Goal: Transaction & Acquisition: Purchase product/service

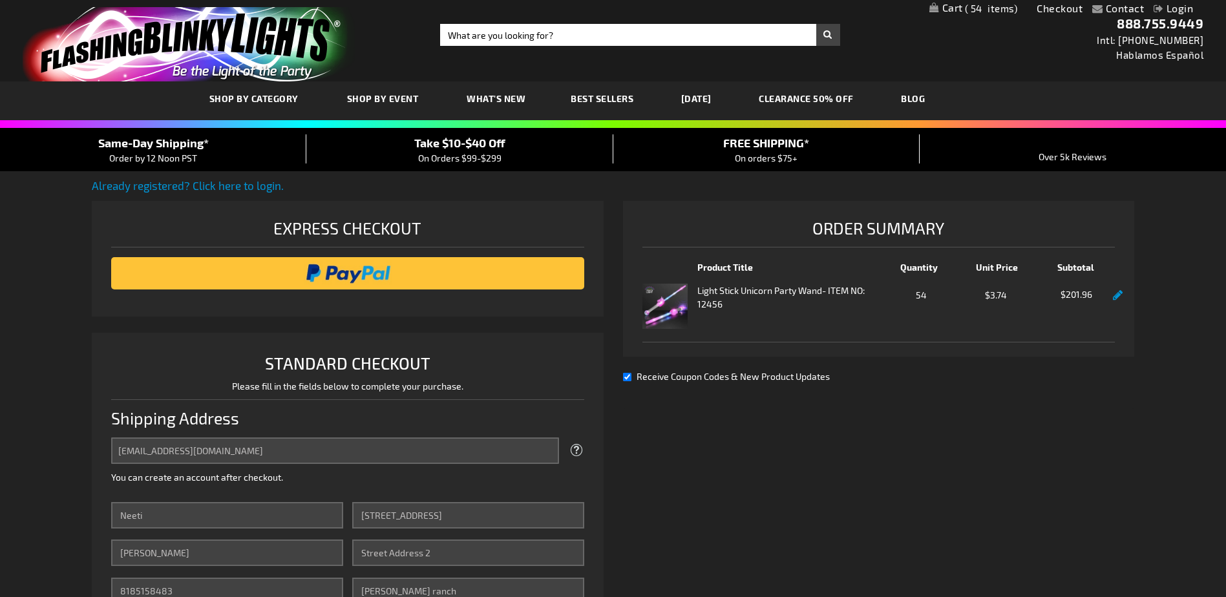
select select "US"
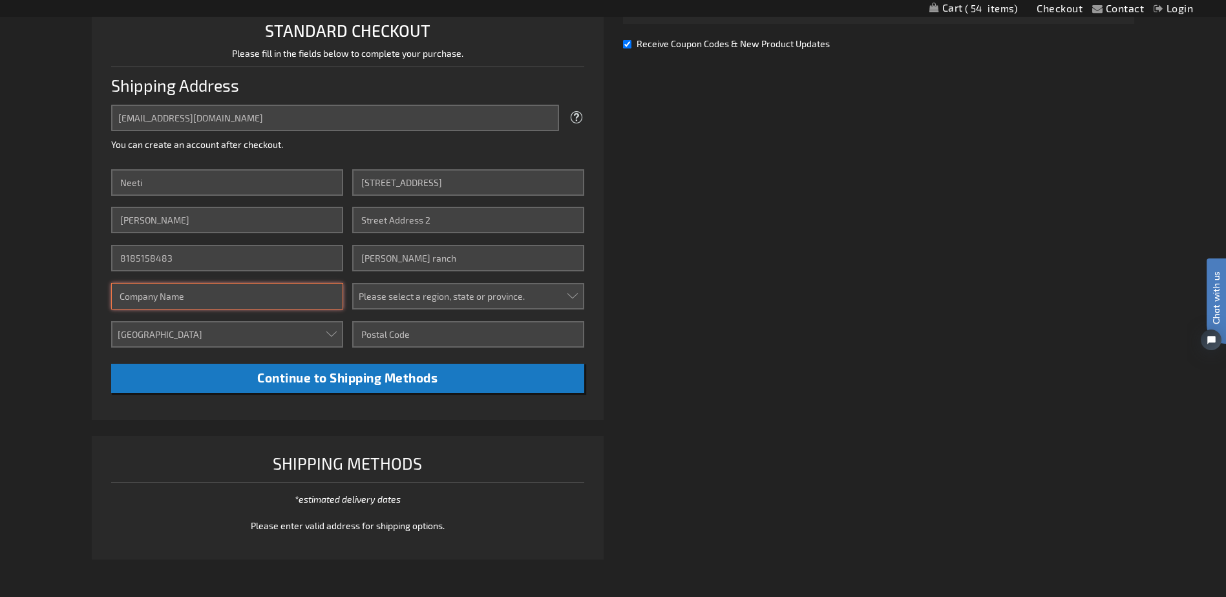
click at [221, 288] on input "Company" at bounding box center [226, 296] width 231 height 26
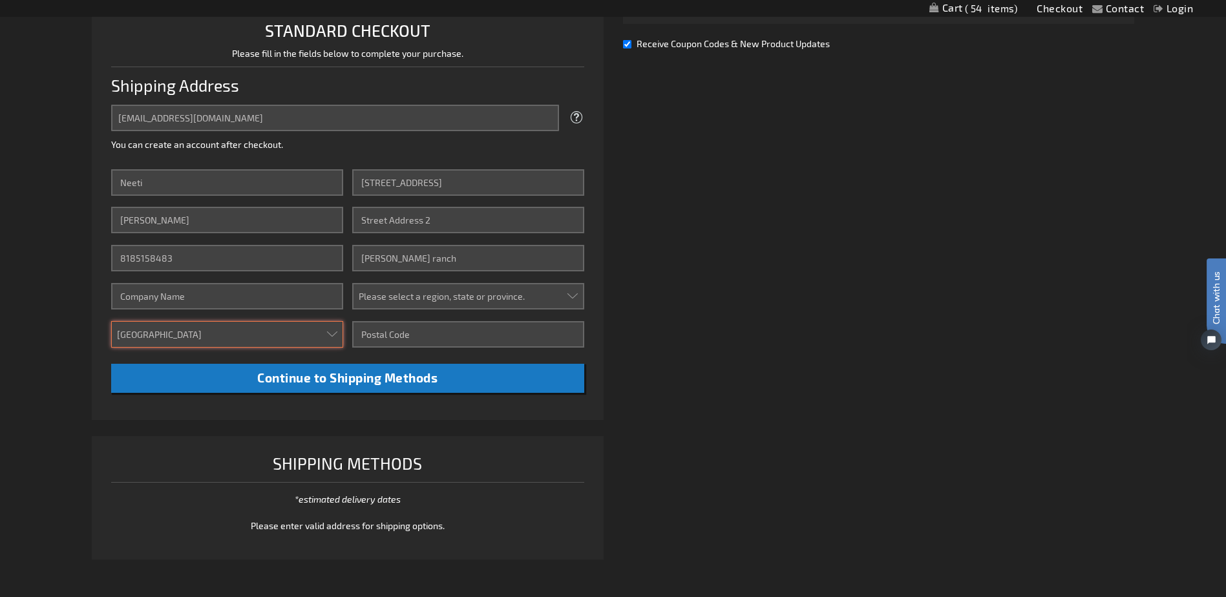
click at [211, 326] on select "Aruba Australia Austria Bahamas Barbados Belgium Belize Bermuda British Virgin …" at bounding box center [226, 334] width 231 height 26
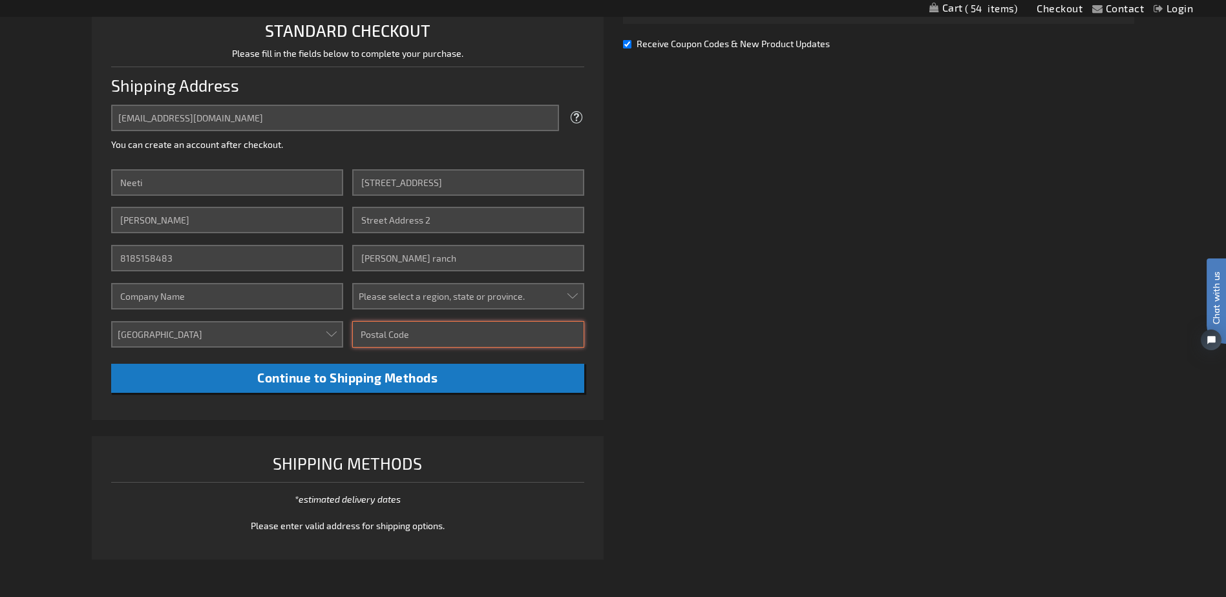
click at [387, 330] on input "Zip/Postal Code" at bounding box center [467, 334] width 231 height 26
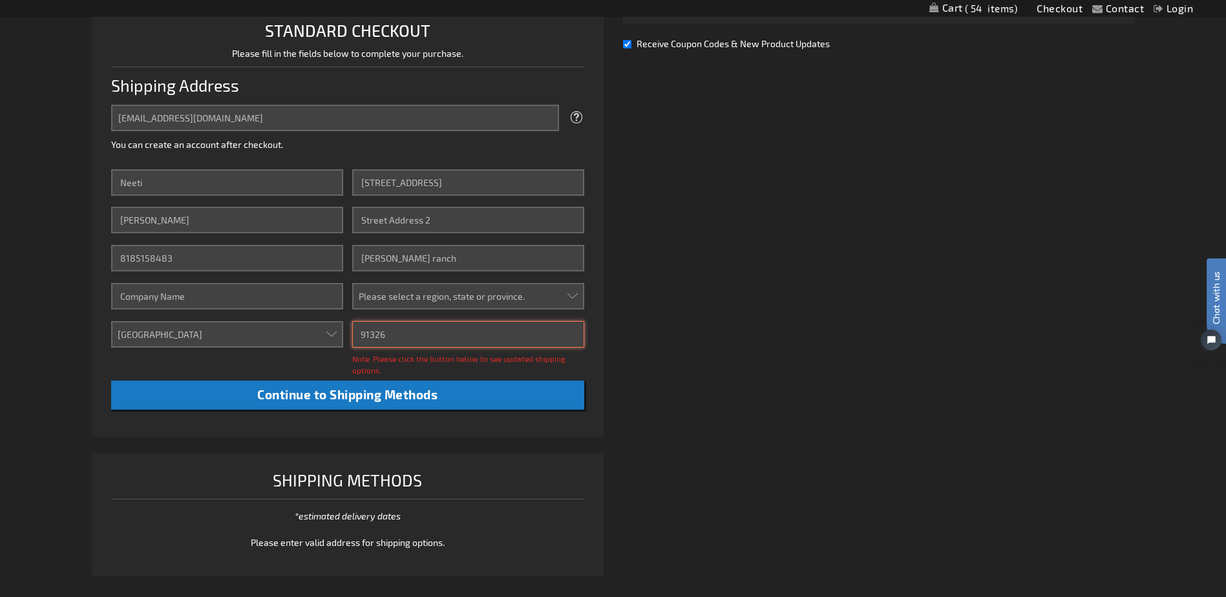
type input "91326"
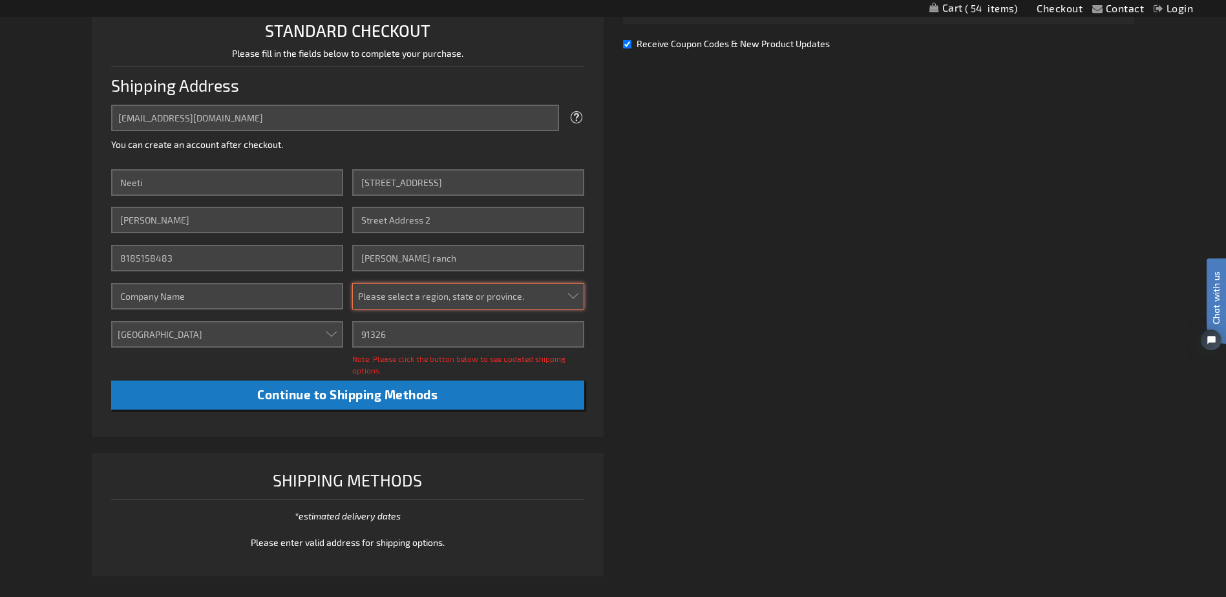
click at [505, 288] on select "Please select a region, state or province. Alabama Alaska Arizona Arkansas Cali…" at bounding box center [467, 296] width 231 height 26
select select "12"
click at [352, 283] on select "Please select a region, state or province. Alabama Alaska Arizona Arkansas Cali…" at bounding box center [467, 296] width 231 height 26
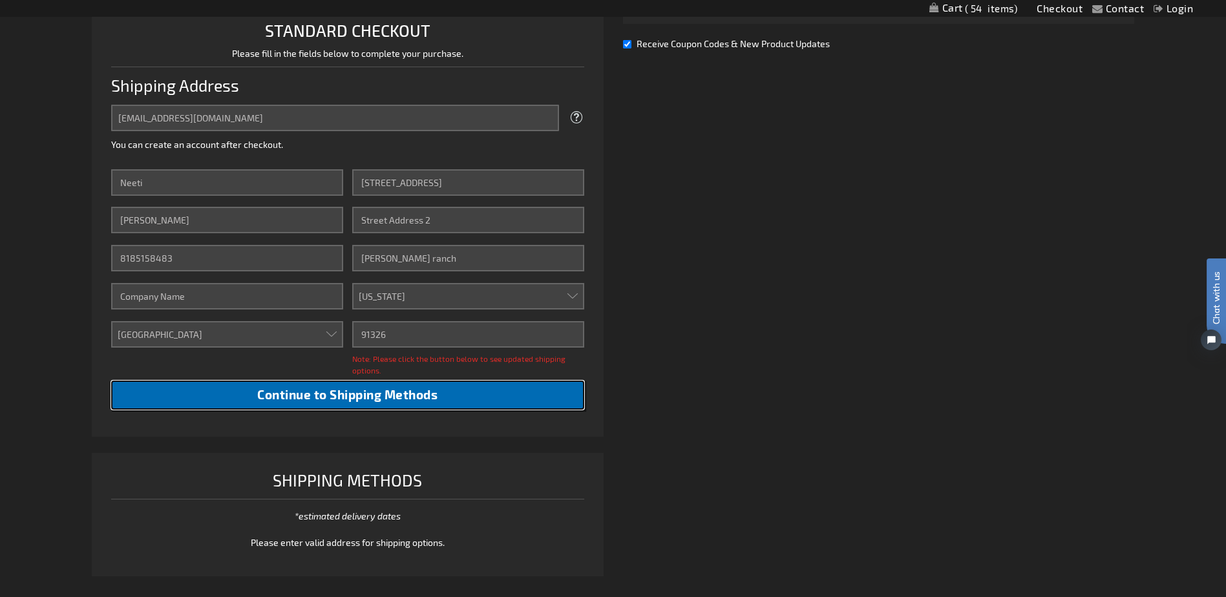
click at [456, 403] on button "Continue to Shipping Methods" at bounding box center [347, 395] width 472 height 29
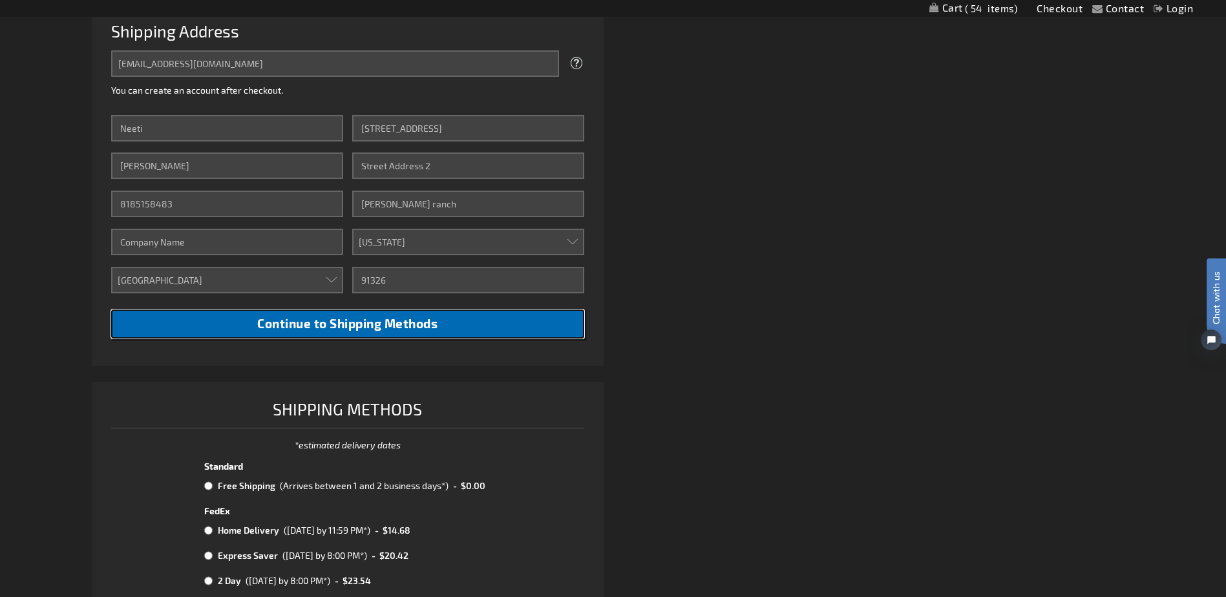
scroll to position [462, 0]
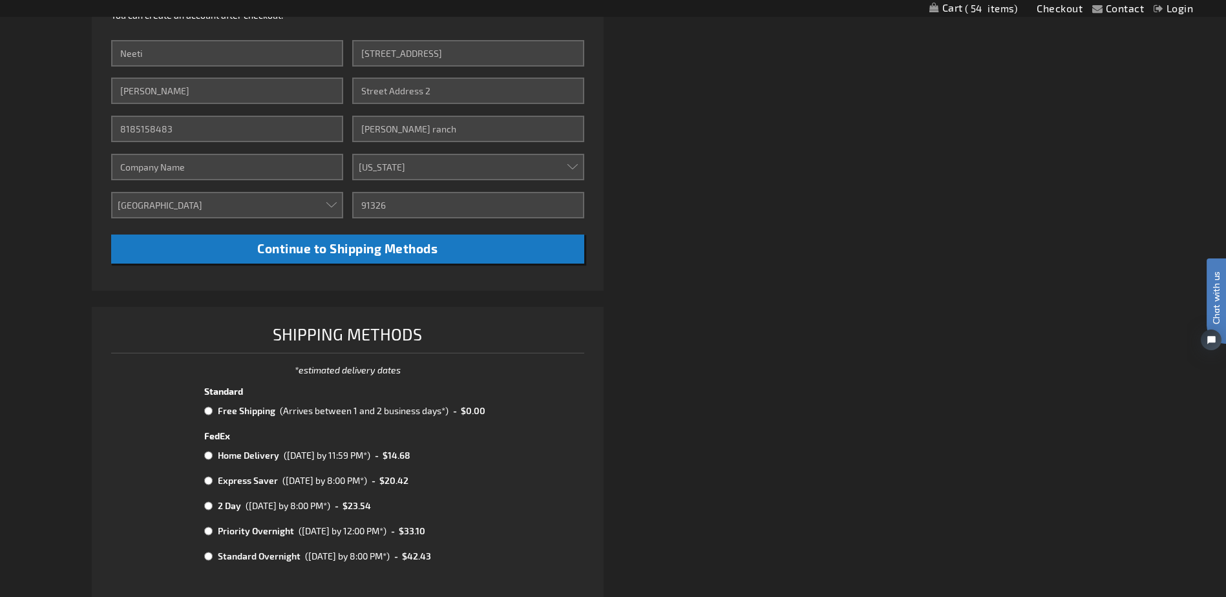
click at [209, 410] on input "radio" at bounding box center [208, 411] width 8 height 10
radio input "true"
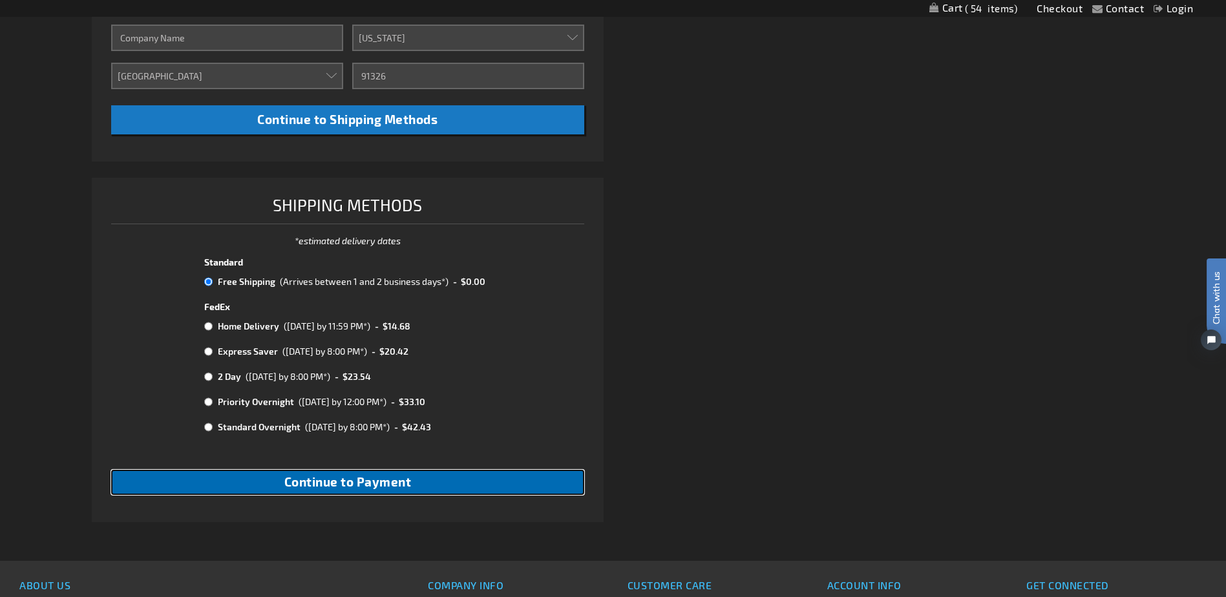
click at [441, 482] on button "Continue to Payment" at bounding box center [347, 482] width 472 height 25
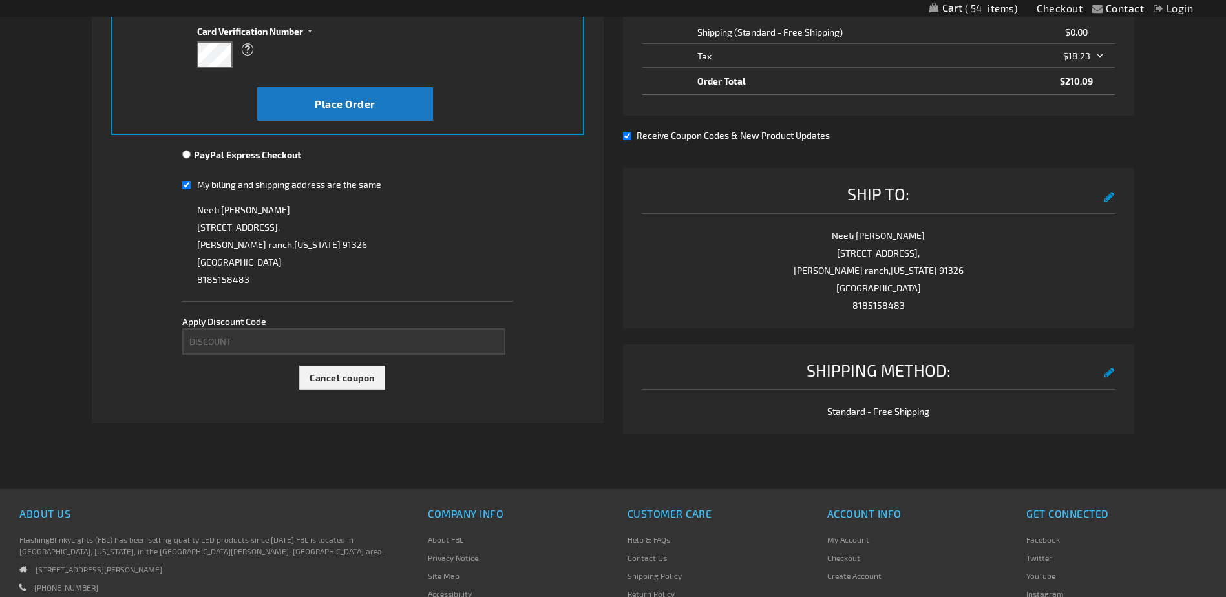
scroll to position [259, 0]
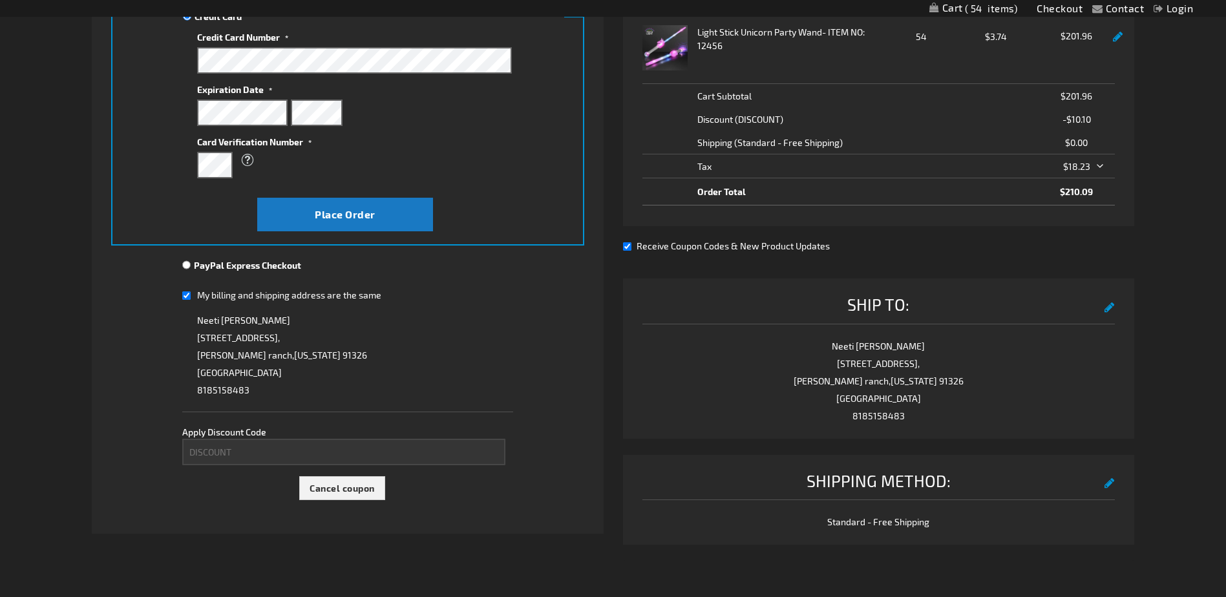
click at [188, 295] on input "My billing and shipping address are the same" at bounding box center [186, 295] width 8 height 26
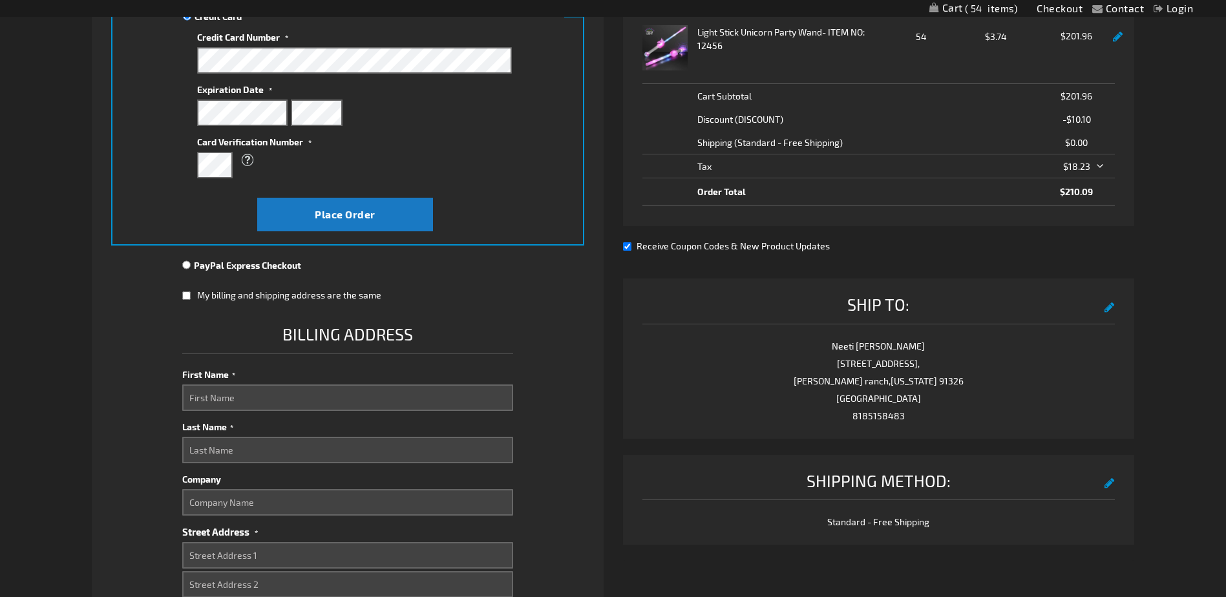
click at [188, 295] on input "My billing and shipping address are the same" at bounding box center [186, 295] width 8 height 26
checkbox input "true"
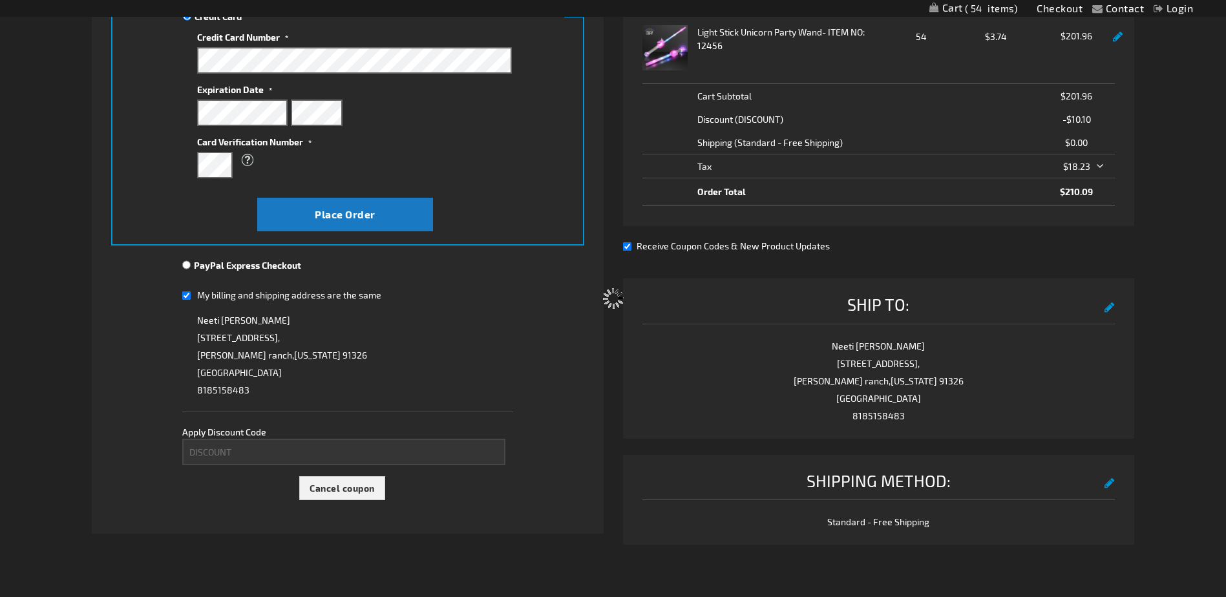
click at [213, 443] on div "Please wait..." at bounding box center [613, 298] width 1226 height 597
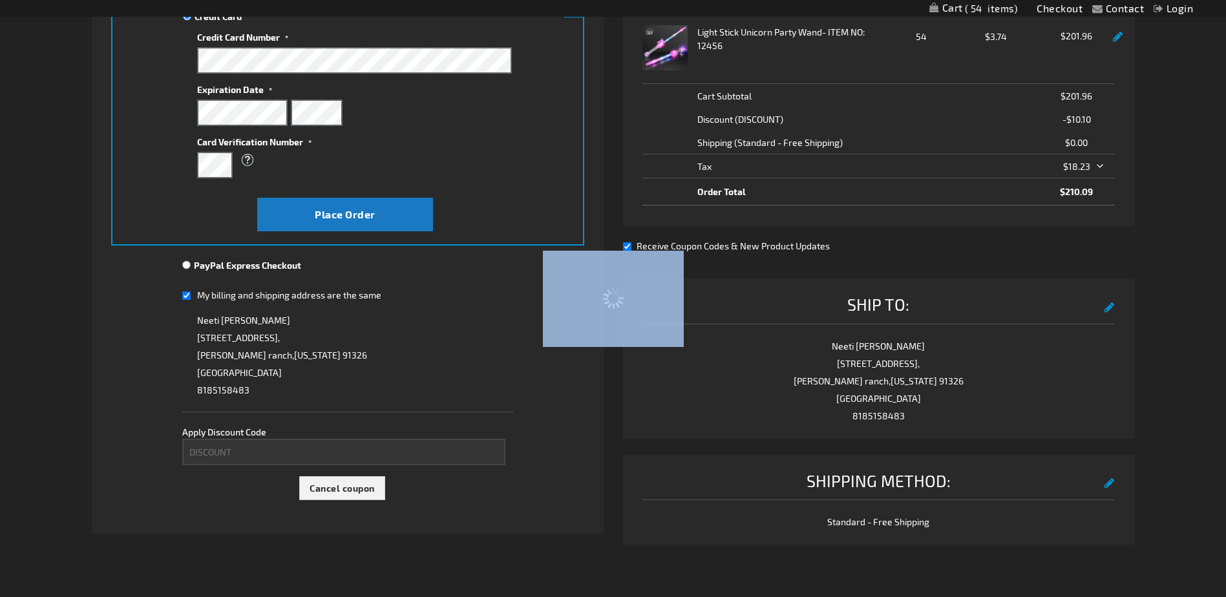
click at [213, 443] on div "Please wait..." at bounding box center [613, 298] width 1226 height 597
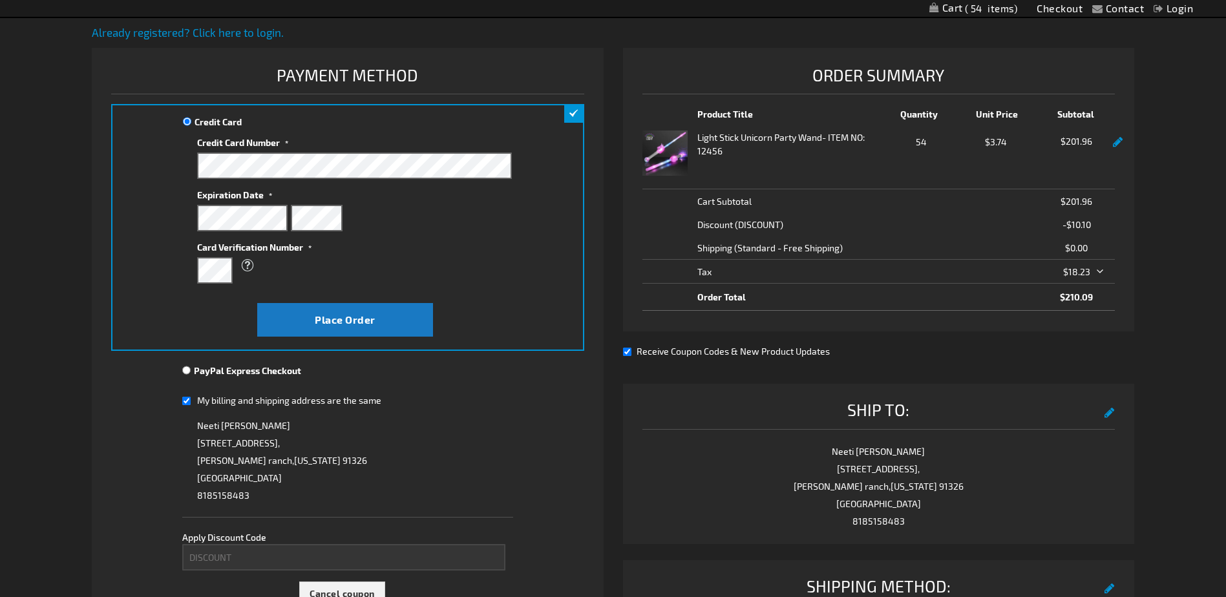
scroll to position [129, 0]
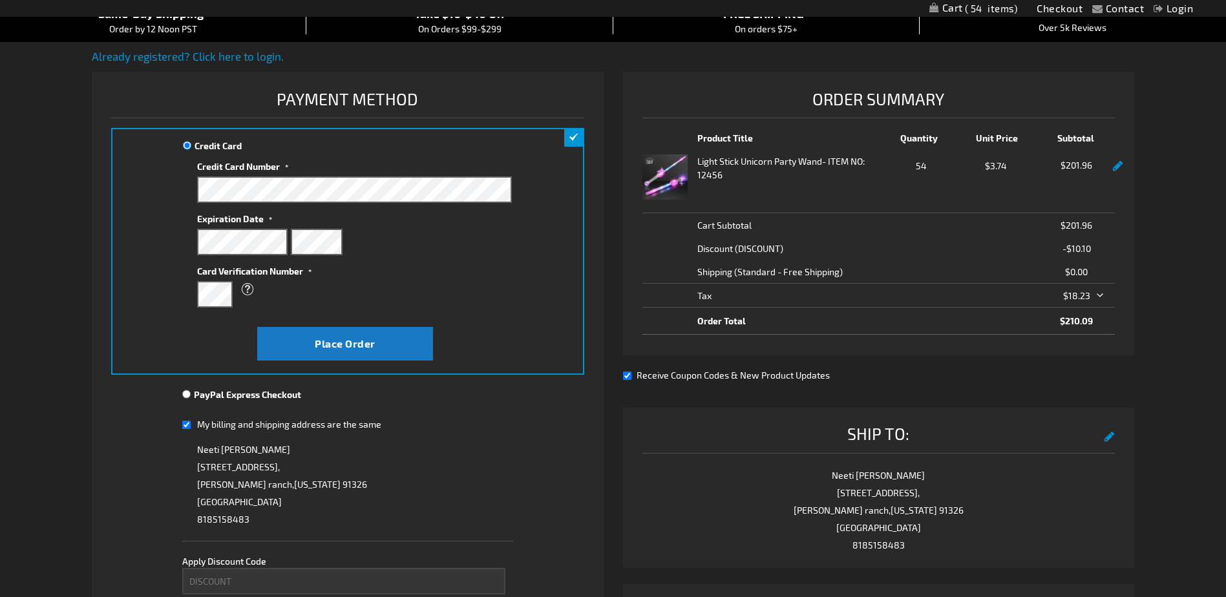
click at [522, 443] on fieldset "Payment Information Payment Method Credit Card Credit Card Information" at bounding box center [347, 361] width 472 height 551
click at [187, 391] on input "PayPal Express Checkout" at bounding box center [186, 394] width 8 height 10
radio input "true"
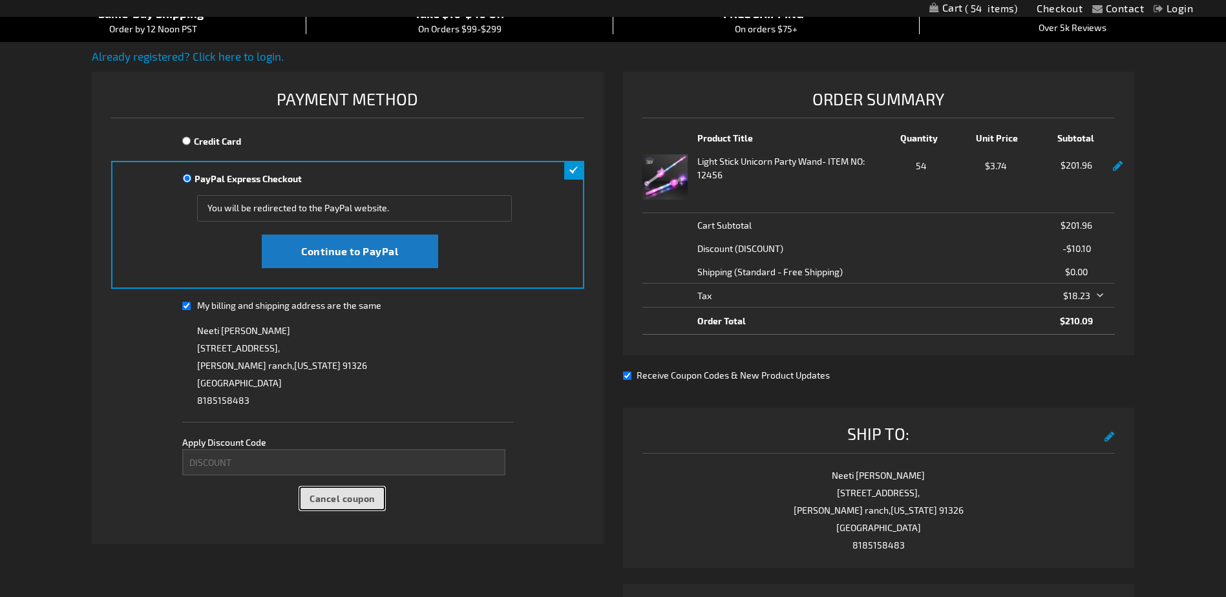
click at [339, 499] on span "Cancel coupon" at bounding box center [342, 498] width 65 height 11
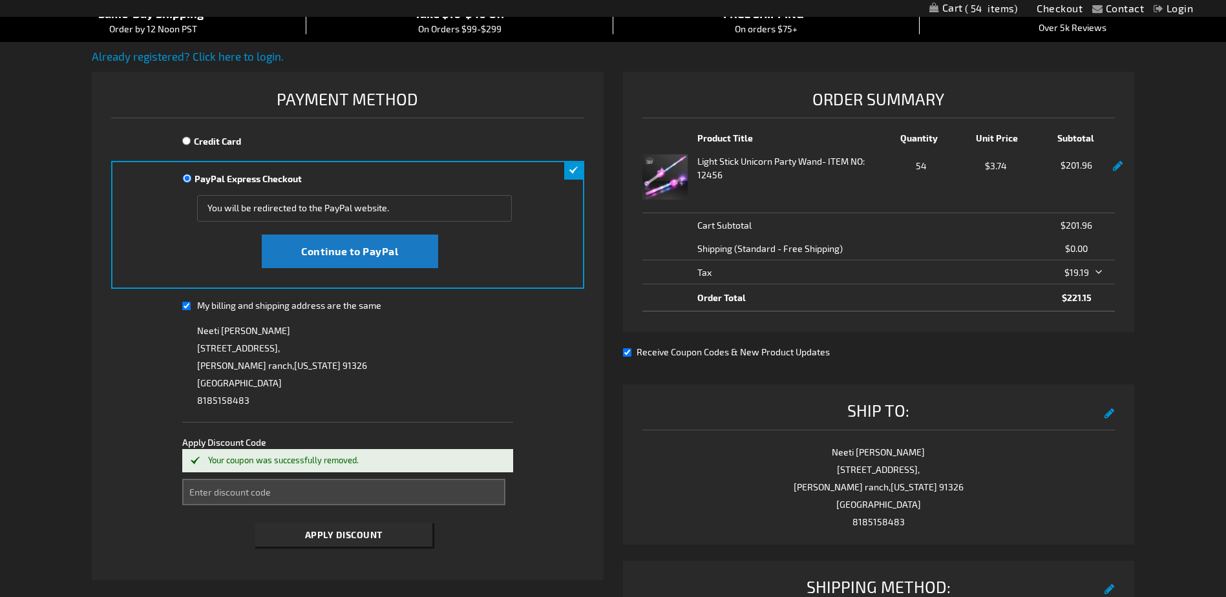
click at [271, 468] on div "Your coupon was successfully removed." at bounding box center [347, 460] width 331 height 23
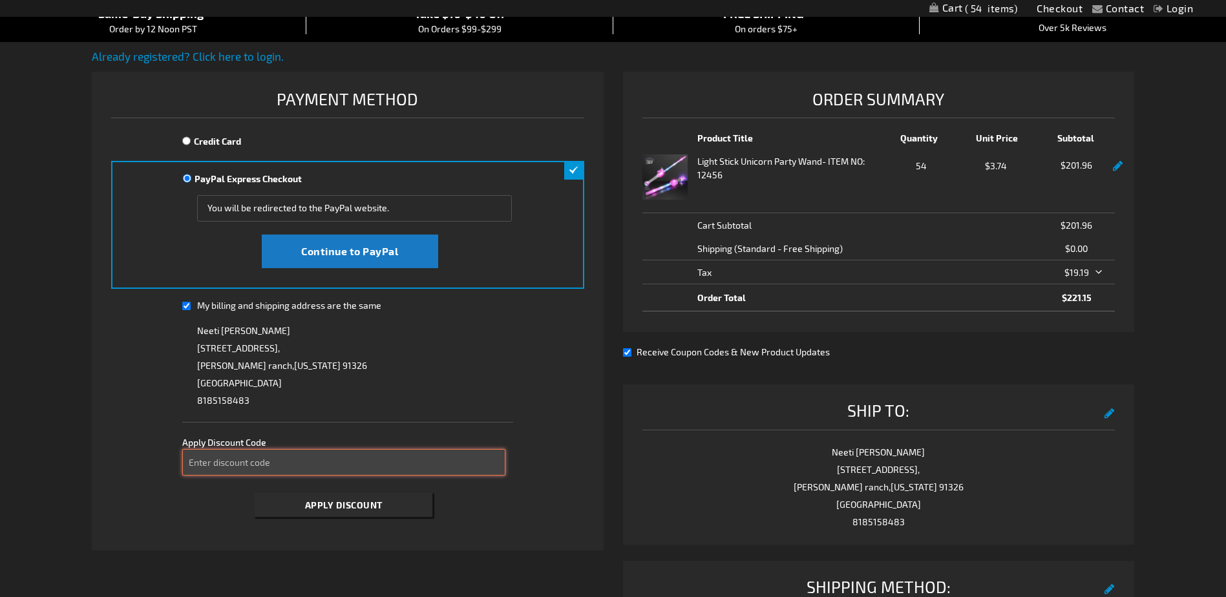
click at [271, 468] on input "Enter discount code" at bounding box center [343, 462] width 323 height 26
type input "take20"
click at [284, 496] on button "Apply Discount" at bounding box center [344, 505] width 178 height 24
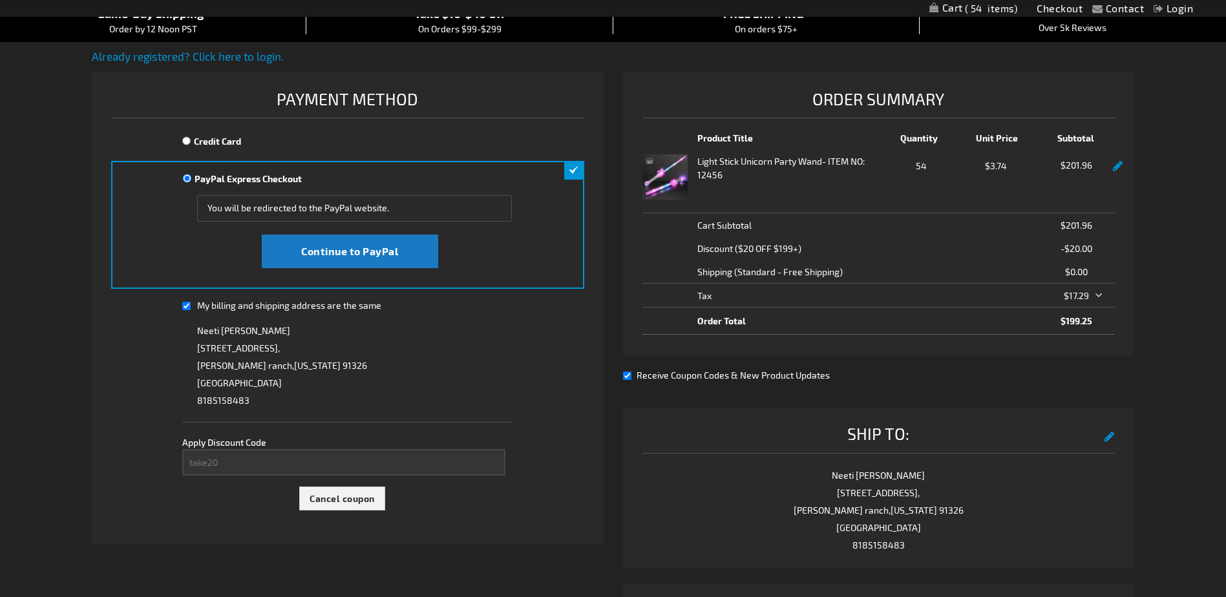
click at [1118, 165] on link at bounding box center [1118, 166] width 10 height 11
click at [1117, 165] on link at bounding box center [1118, 166] width 10 height 11
click at [191, 138] on div "Credit Card" at bounding box center [347, 145] width 331 height 23
click at [188, 141] on input "Credit Card" at bounding box center [186, 141] width 8 height 10
radio input "true"
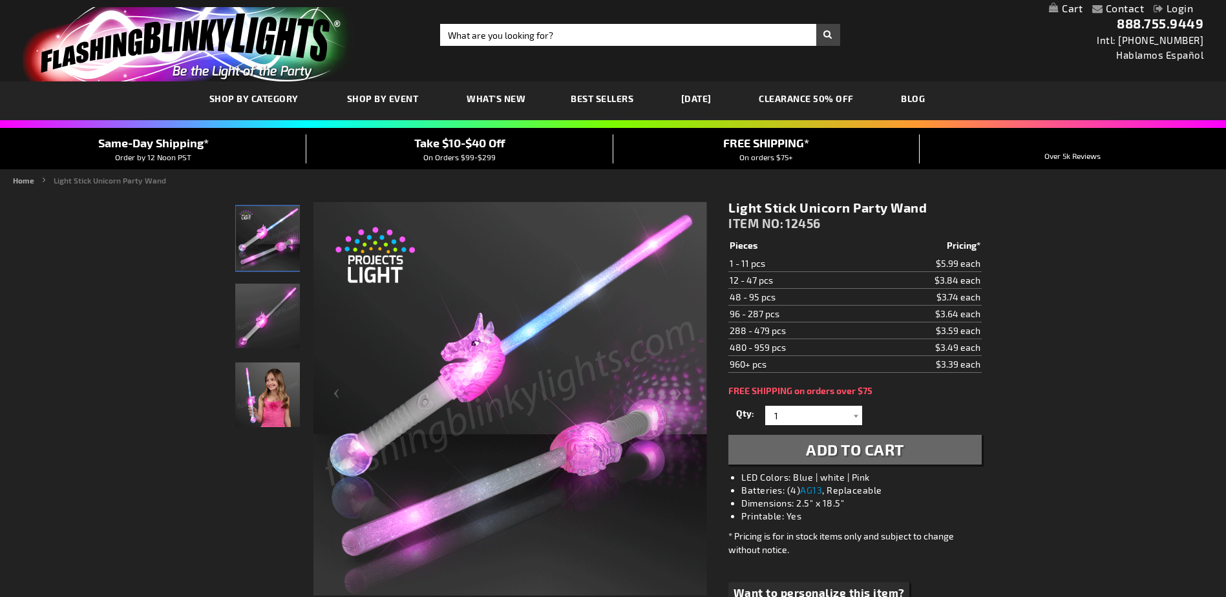
click at [441, 148] on span "Take $10-$40 Off" at bounding box center [459, 143] width 91 height 14
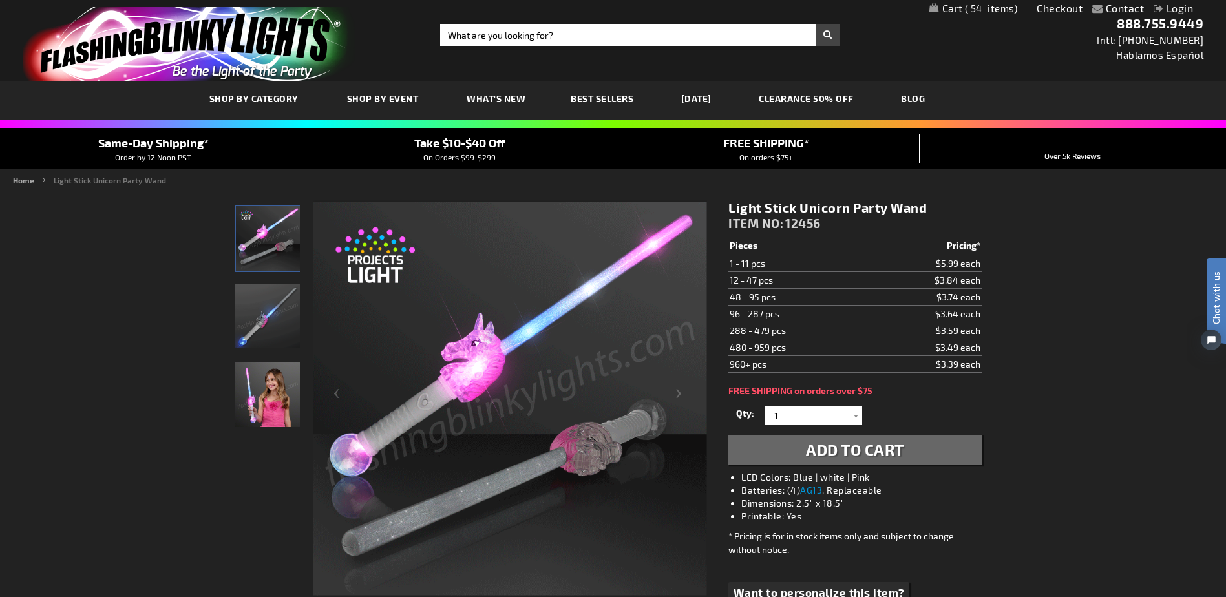
click at [440, 146] on span "Take $10-$40 Off" at bounding box center [459, 143] width 91 height 14
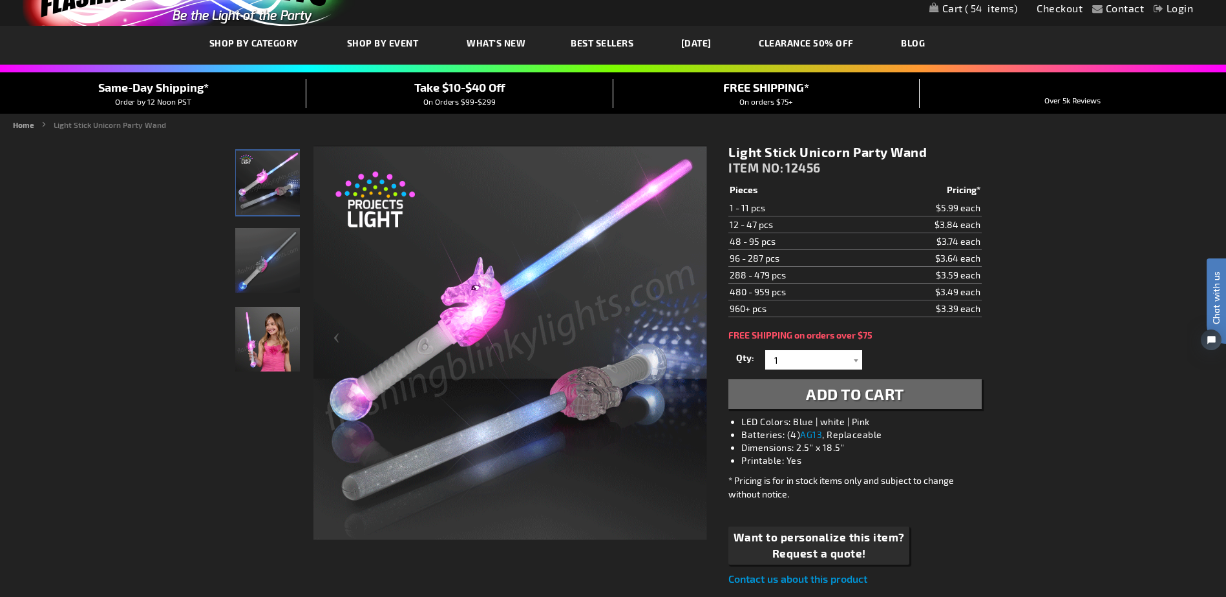
scroll to position [194, 0]
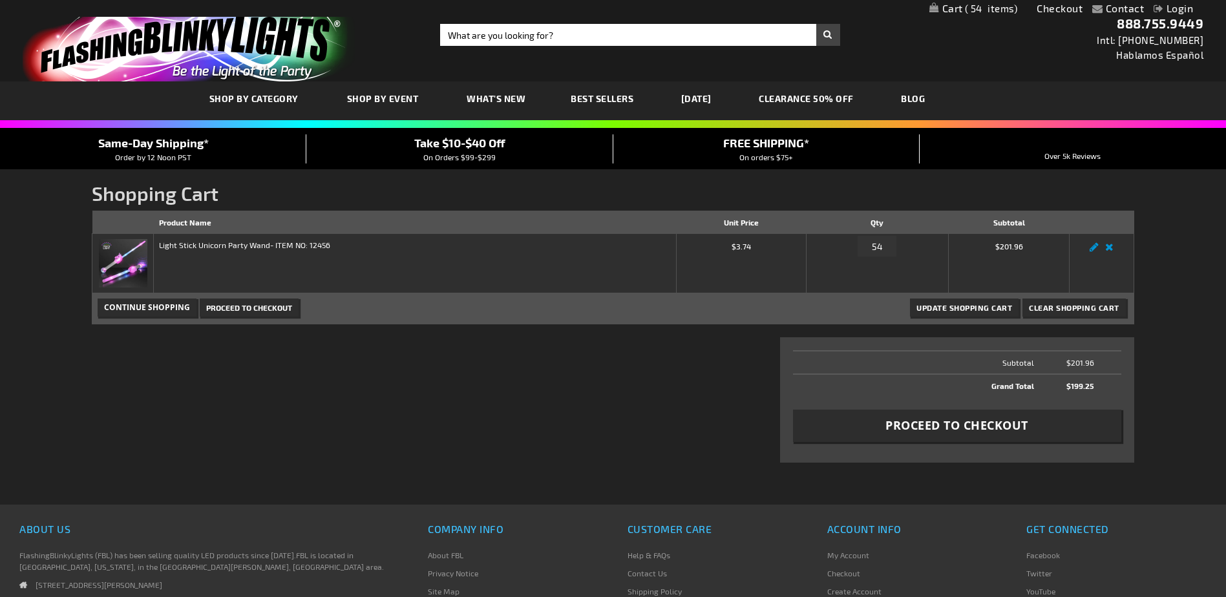
scroll to position [65, 0]
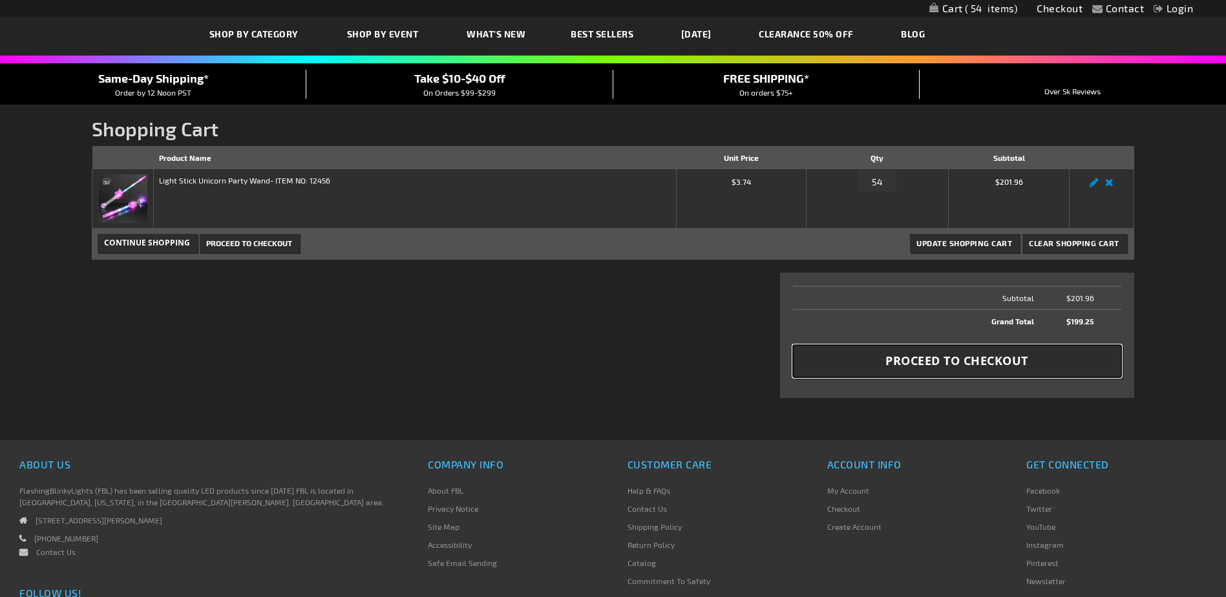
click at [946, 368] on span "Proceed to Checkout" at bounding box center [956, 361] width 143 height 16
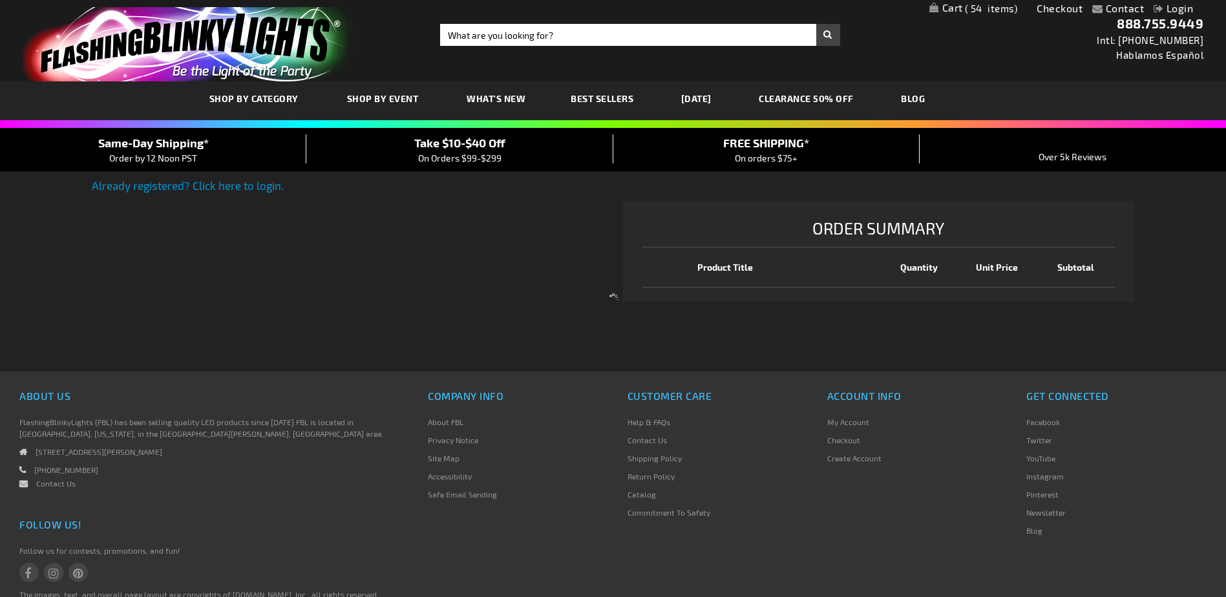
select select "US"
select select "12"
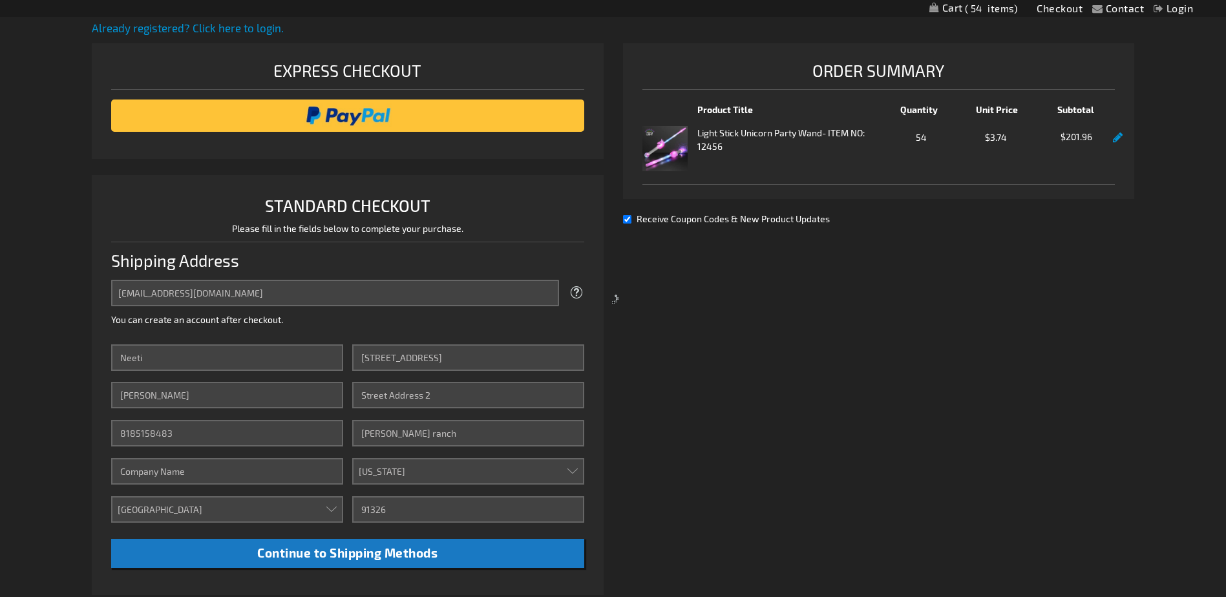
scroll to position [333, 0]
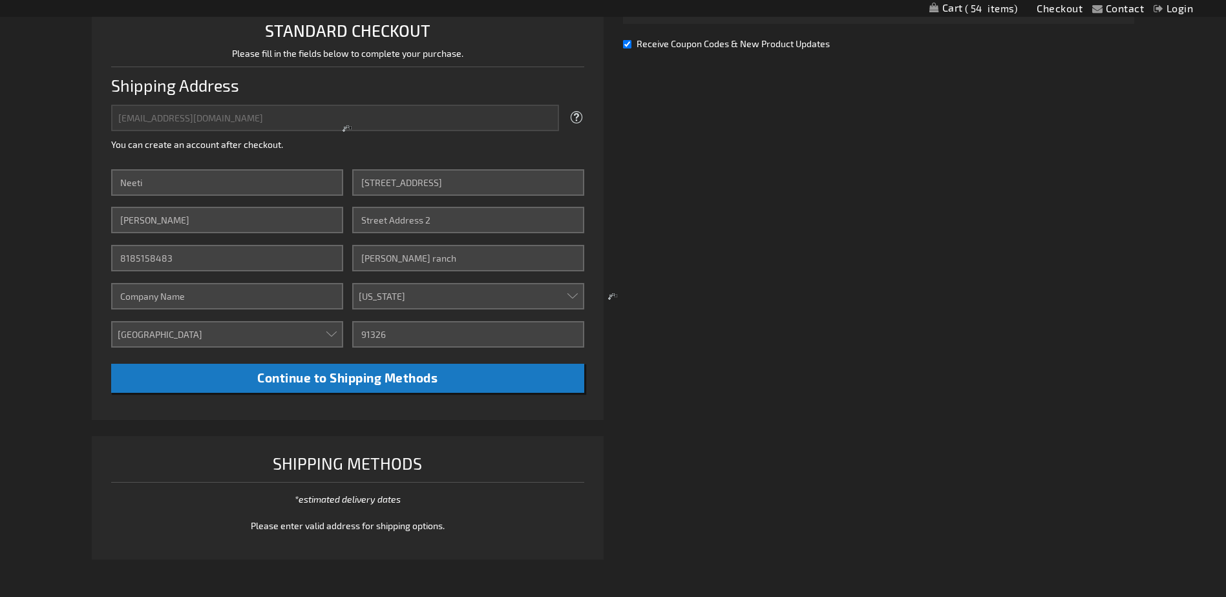
click at [324, 382] on div at bounding box center [613, 298] width 1226 height 597
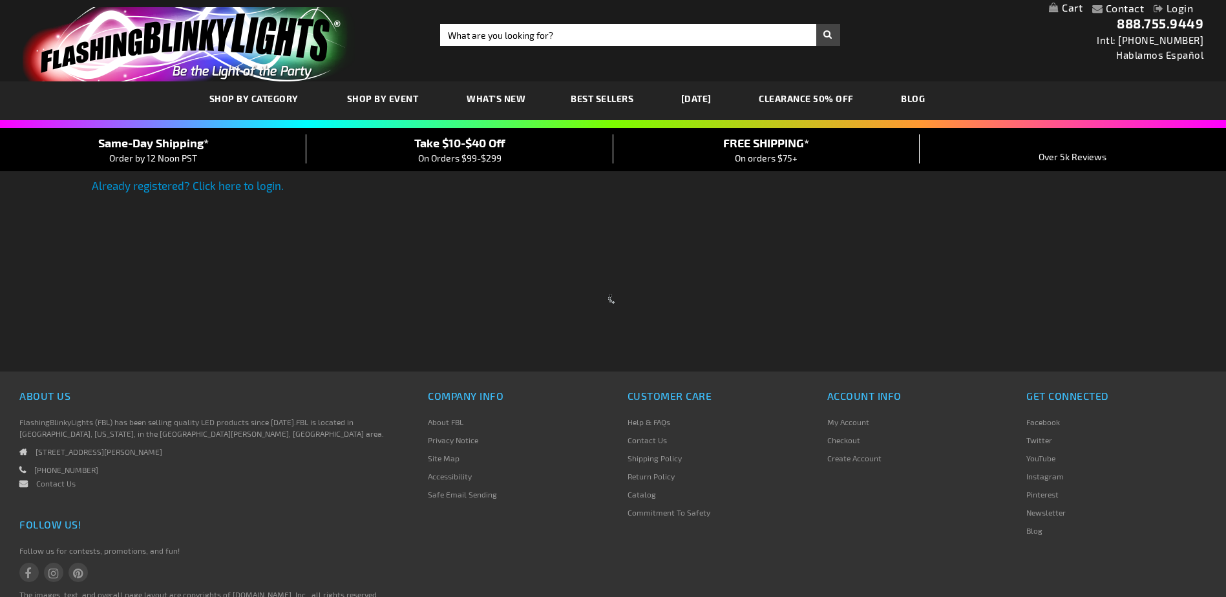
scroll to position [76, 0]
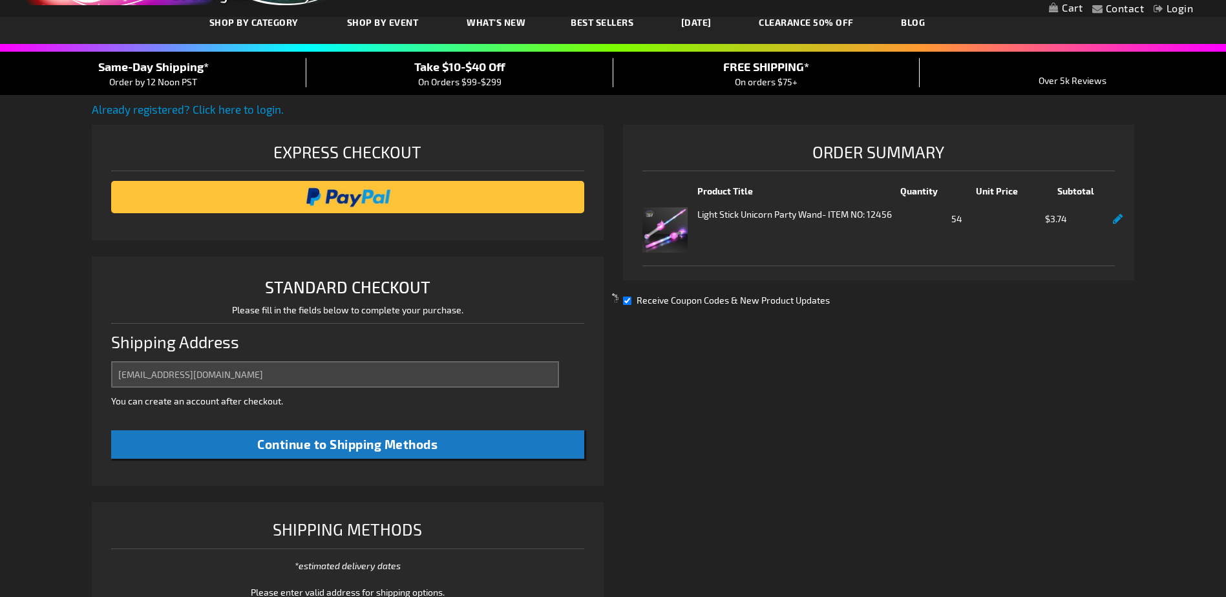
select select "US"
select select "12"
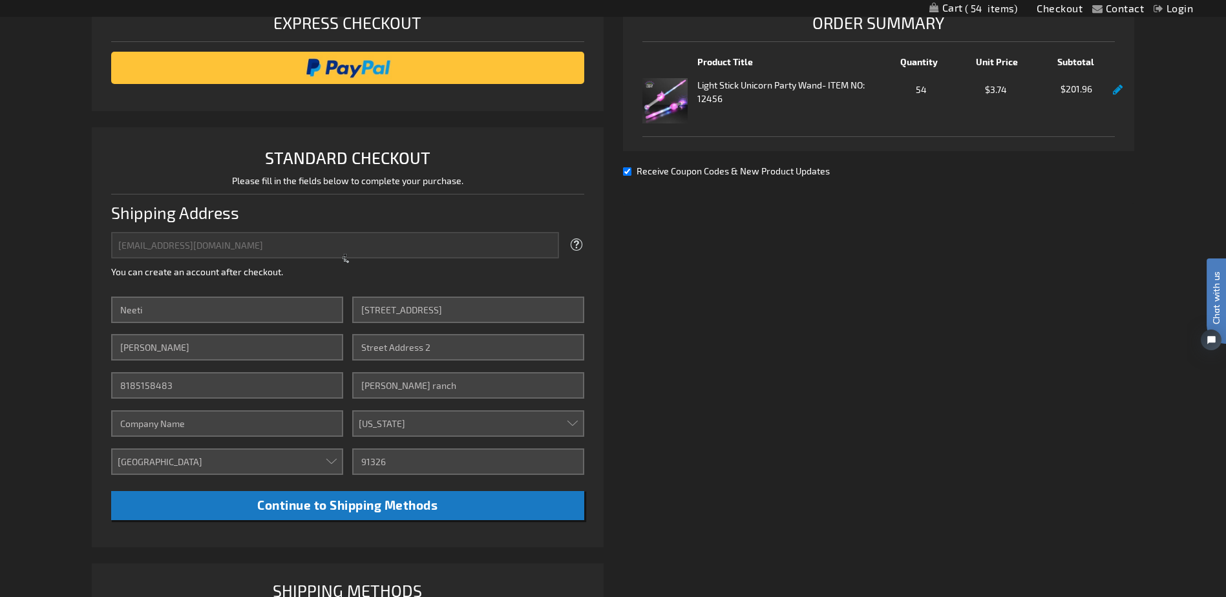
scroll to position [0, 0]
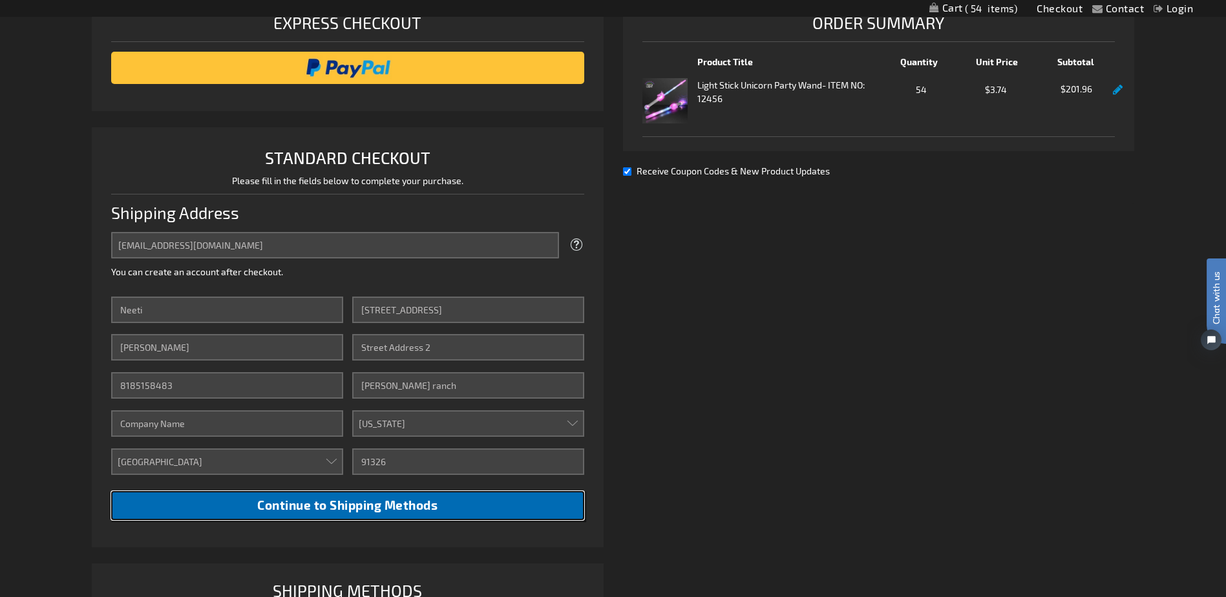
click at [295, 509] on span "Continue to Shipping Methods" at bounding box center [347, 505] width 180 height 15
click at [356, 494] on button "Continue to Shipping Methods" at bounding box center [347, 505] width 472 height 29
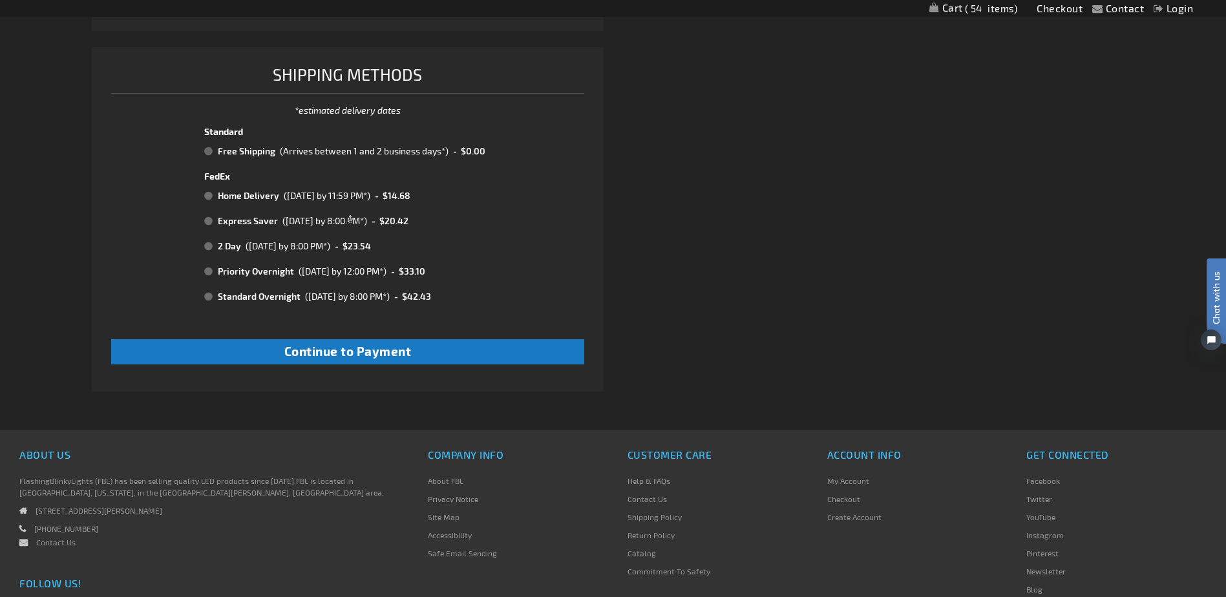
scroll to position [723, 0]
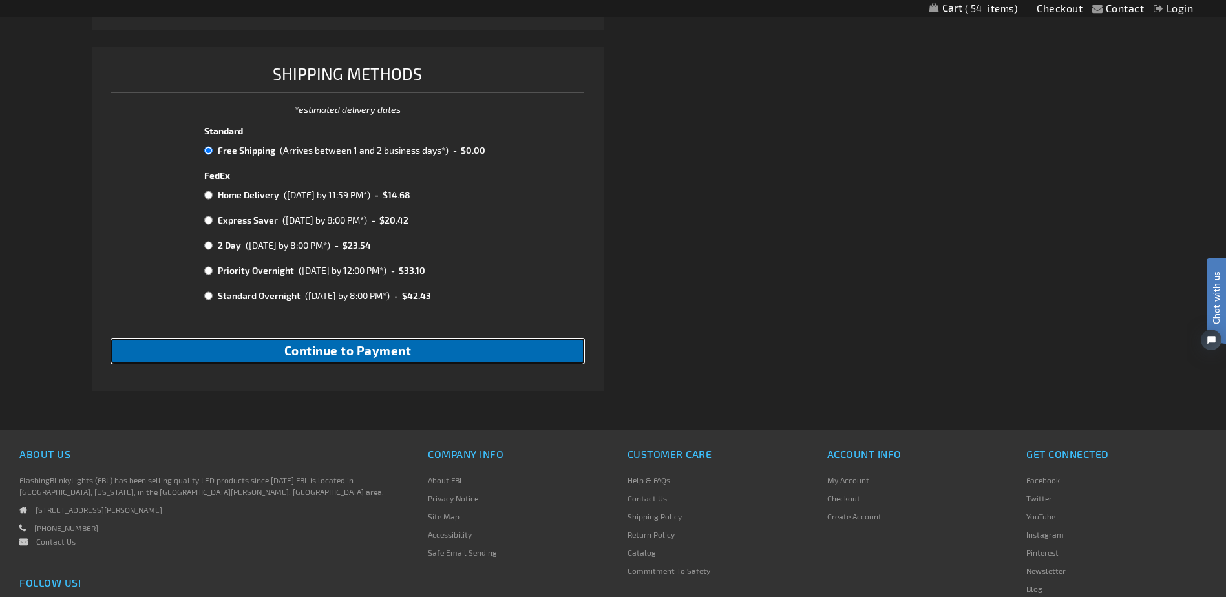
click at [393, 350] on span "Continue to Payment" at bounding box center [347, 350] width 127 height 15
checkbox input "true"
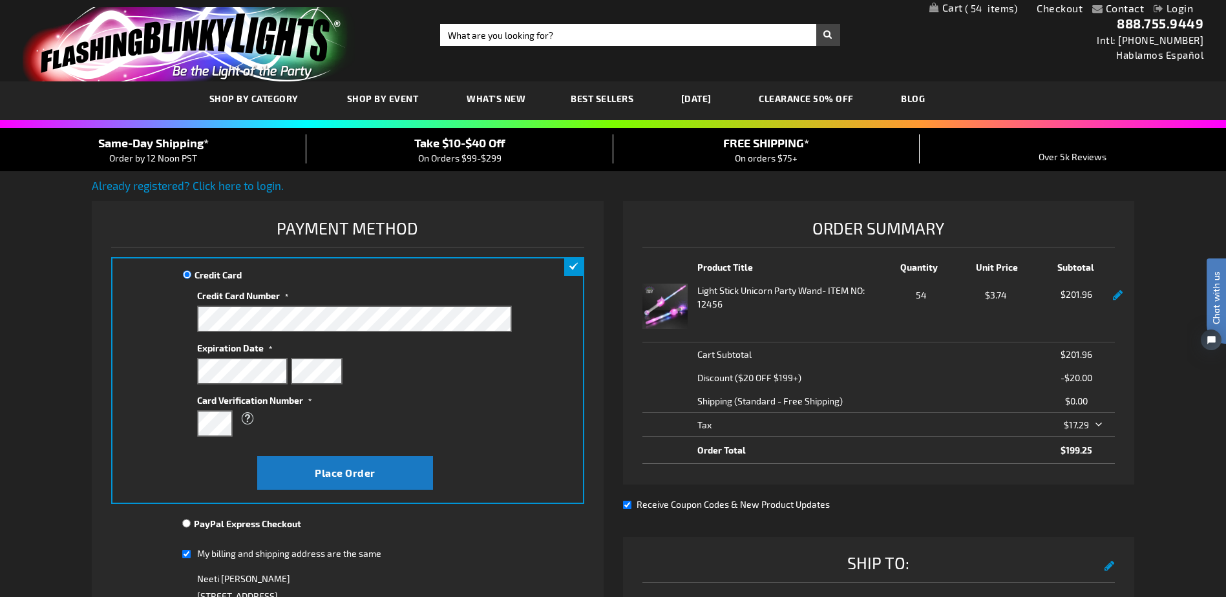
click at [318, 350] on label "Expiration Date" at bounding box center [354, 345] width 315 height 17
click at [316, 460] on button "Place Order" at bounding box center [345, 473] width 176 height 34
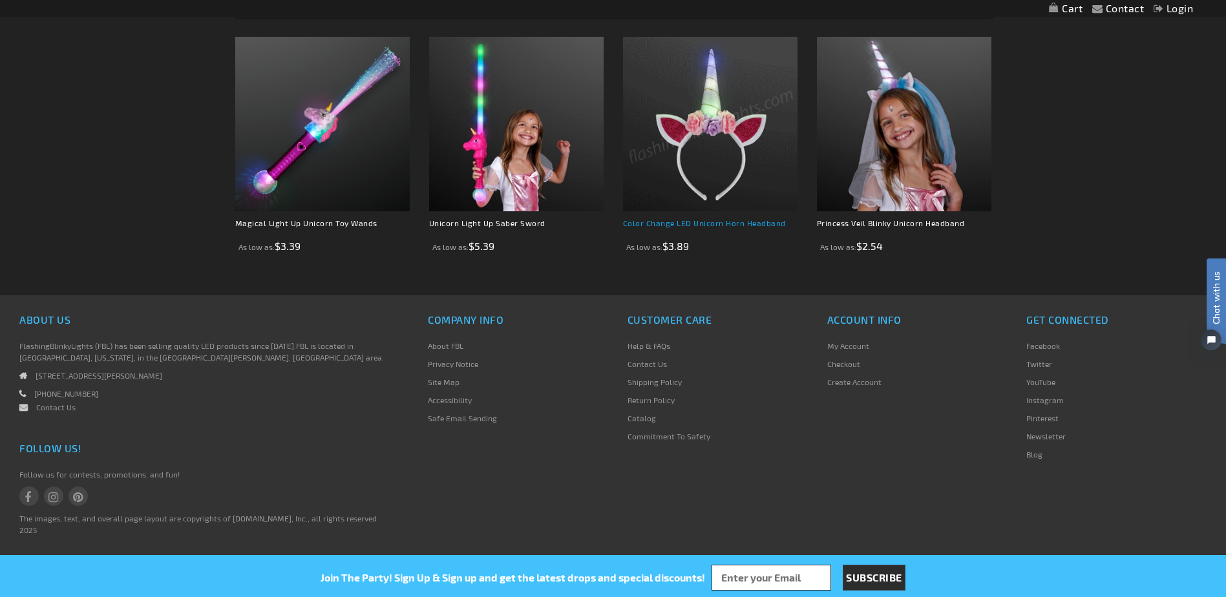
click at [737, 218] on link "Color Change LED Unicorn Horn Headband" at bounding box center [704, 222] width 163 height 9
click at [730, 230] on strong "Color Change LED Unicorn Horn Headband" at bounding box center [710, 226] width 175 height 20
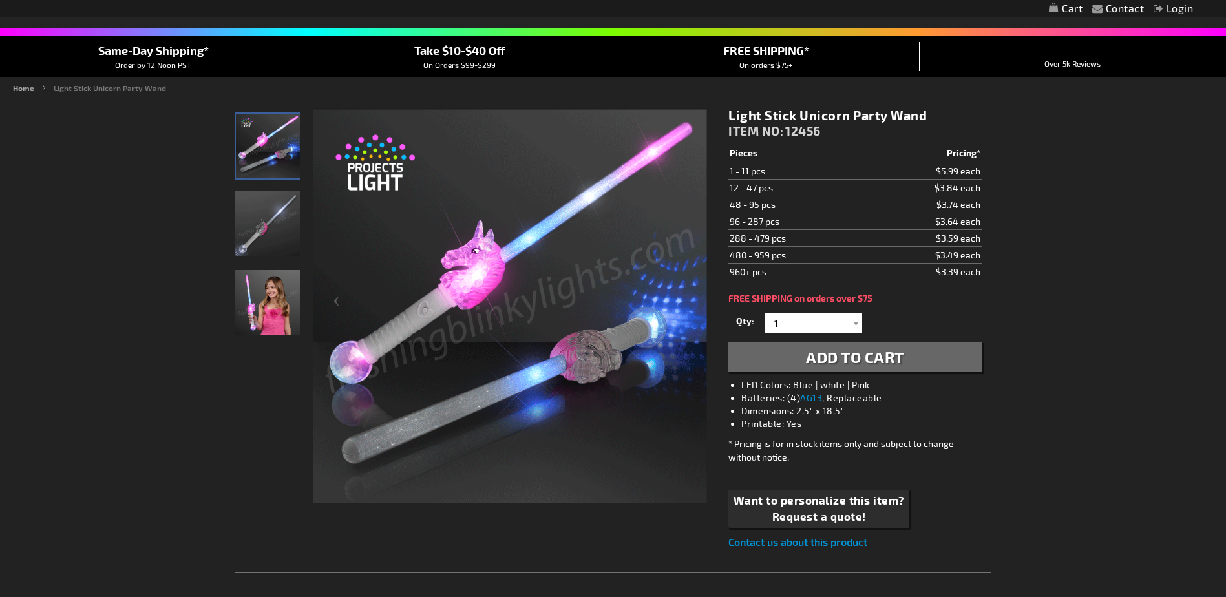
scroll to position [63, 0]
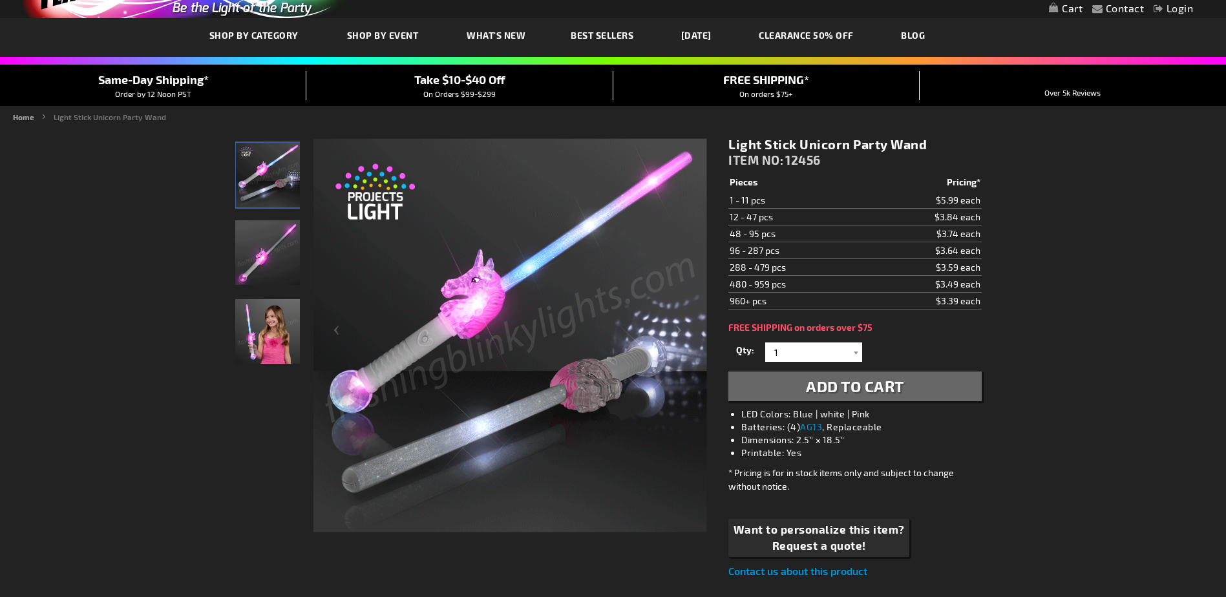
click at [256, 332] on img "Girl playing with Light Up Unicorn Party LED Wand" at bounding box center [267, 331] width 65 height 65
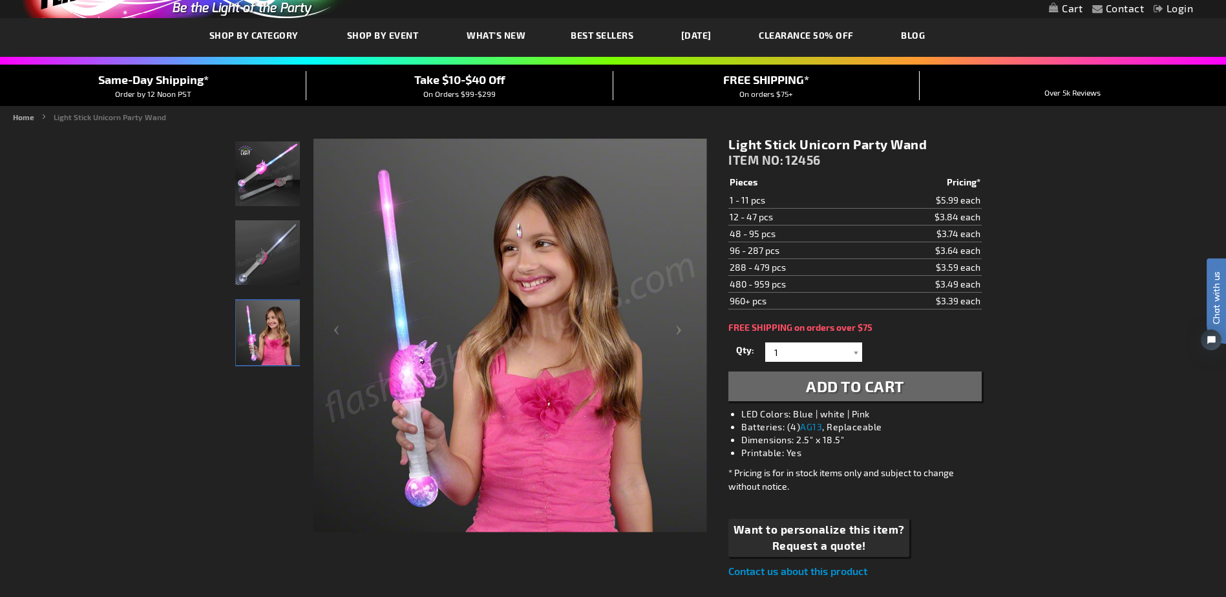
scroll to position [0, 0]
click at [260, 279] on img "Light Up Unicorn Party LED Wand" at bounding box center [267, 252] width 65 height 65
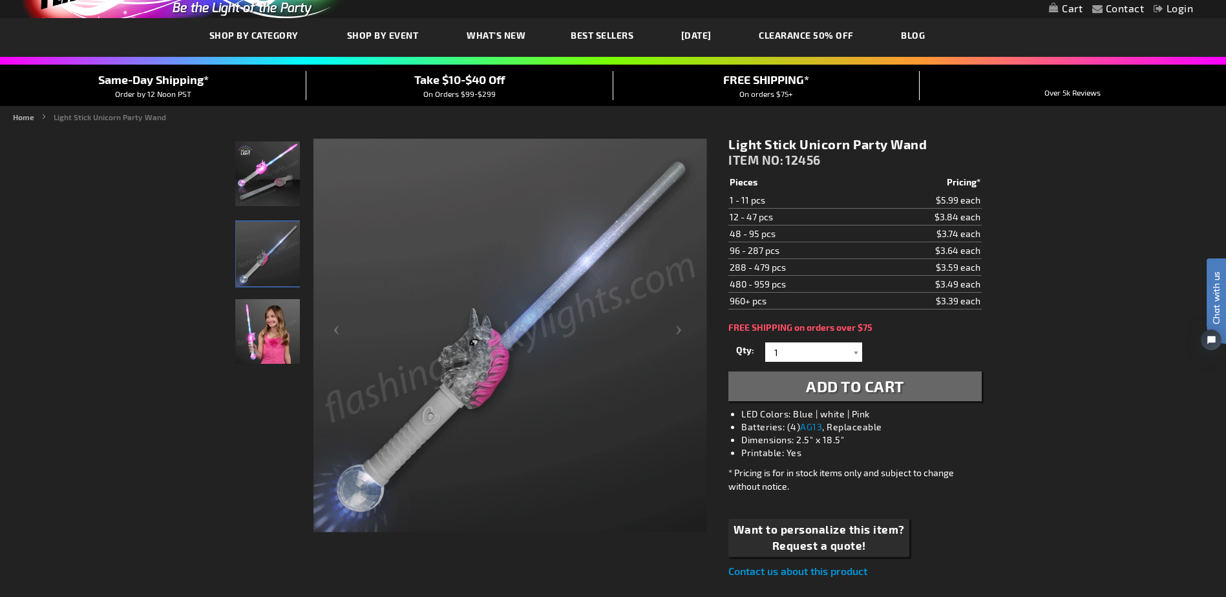
click at [251, 165] on img "Light Up Unicorn Party LED Wand" at bounding box center [267, 174] width 65 height 65
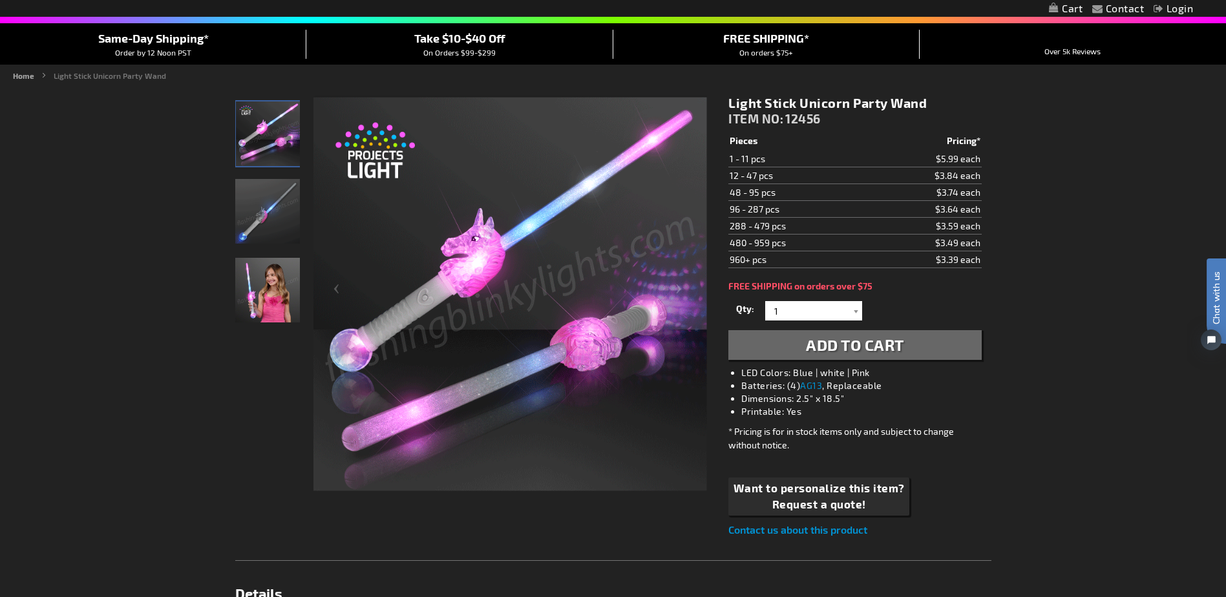
scroll to position [128, 0]
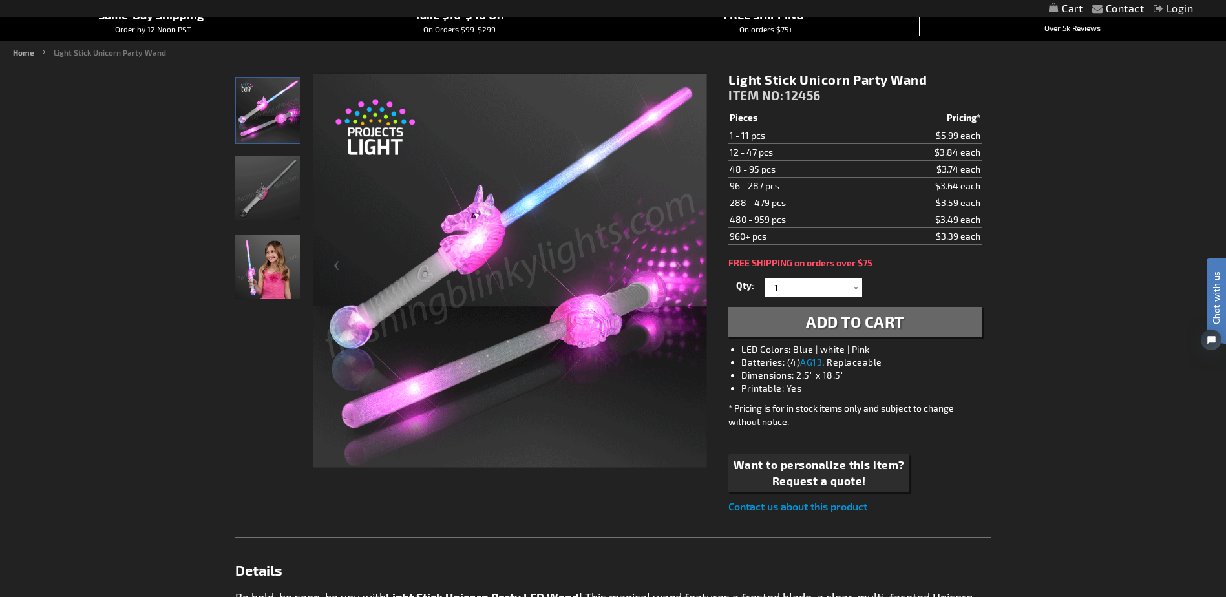
click at [834, 363] on li "Batteries: (4) AG13 , Replaceable" at bounding box center [867, 362] width 253 height 13
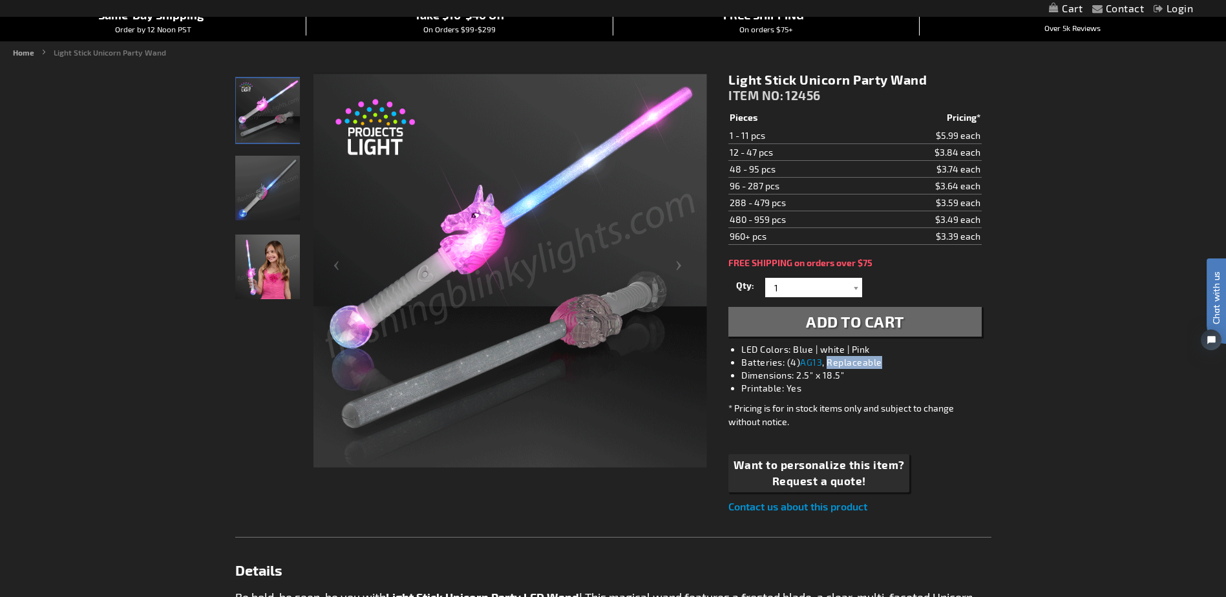
click at [834, 363] on li "Batteries: (4) AG13 , Replaceable" at bounding box center [867, 362] width 253 height 13
click at [833, 364] on li "Batteries: (4) AG13 , Replaceable" at bounding box center [867, 362] width 253 height 13
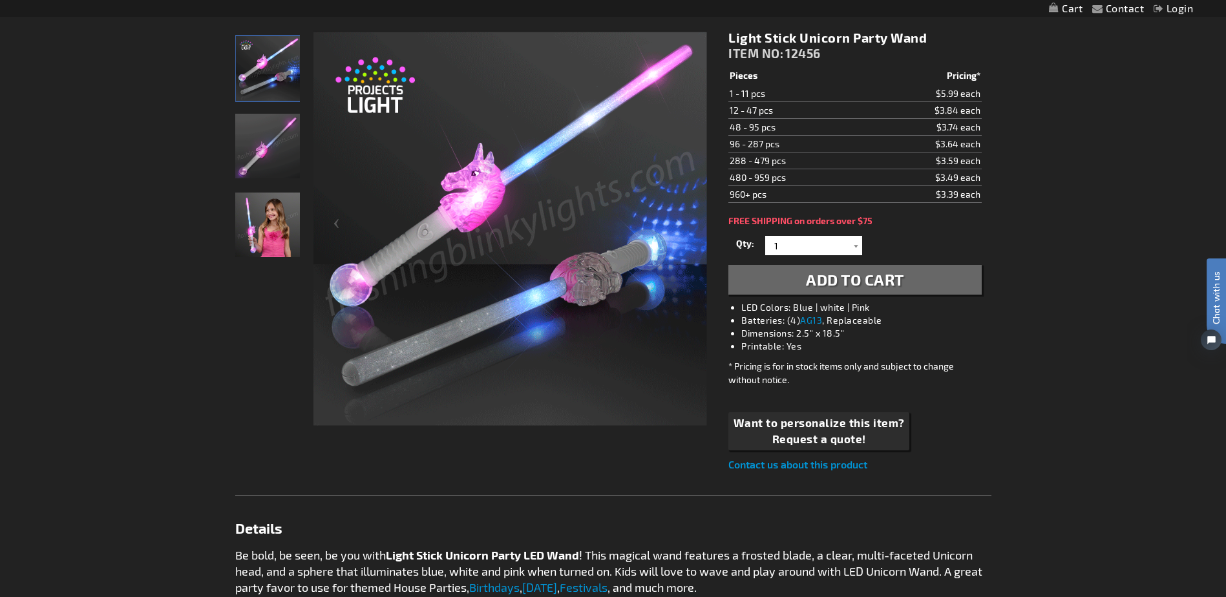
scroll to position [193, 0]
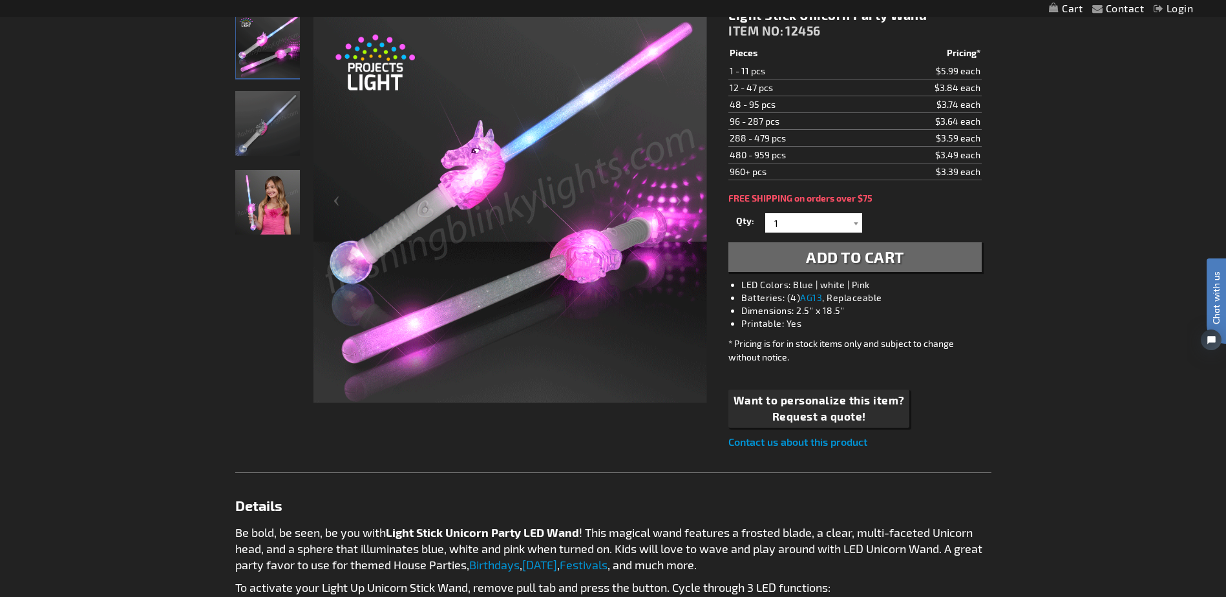
click at [757, 302] on li "Batteries: (4) AG13 , Replaceable" at bounding box center [867, 297] width 253 height 13
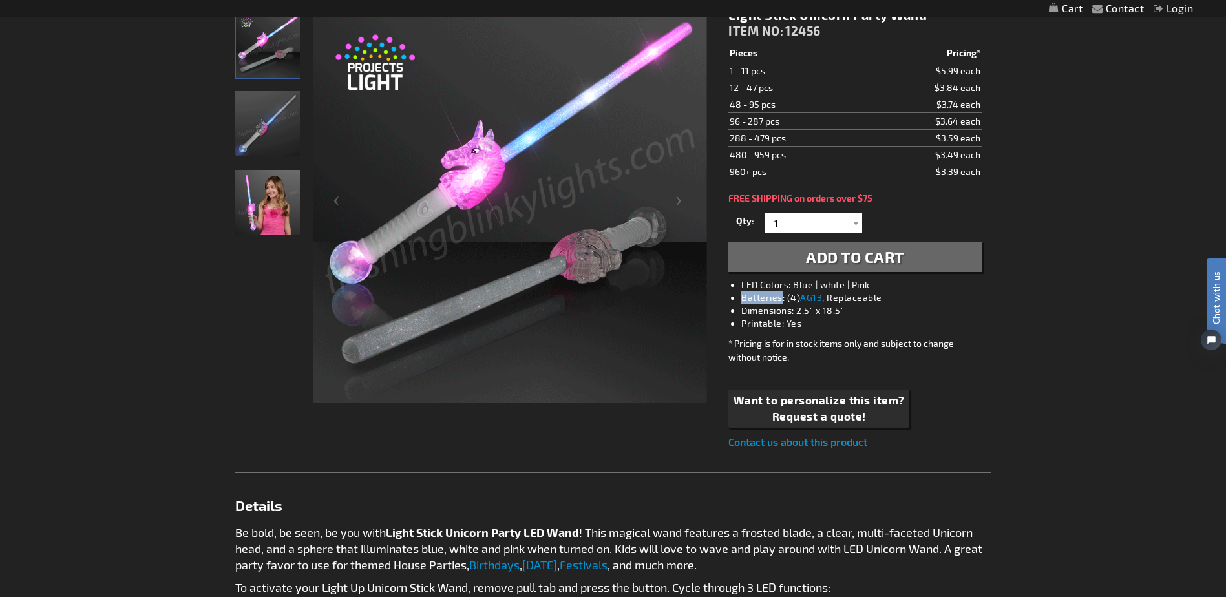
click at [757, 302] on li "Batteries: (4) AG13 , Replaceable" at bounding box center [867, 297] width 253 height 13
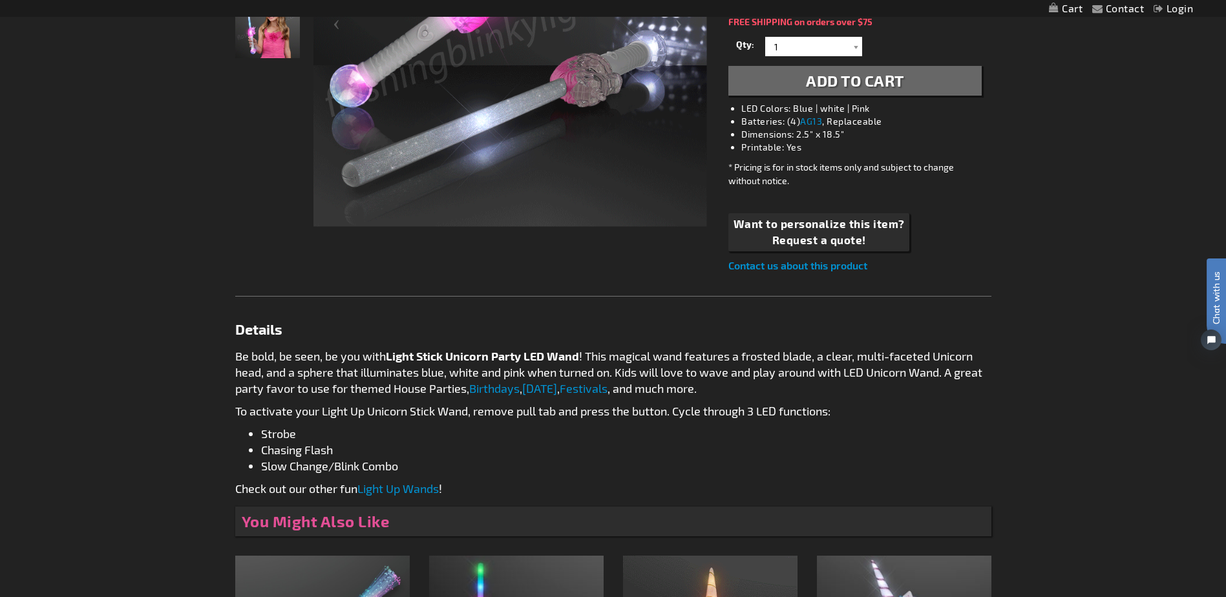
scroll to position [387, 0]
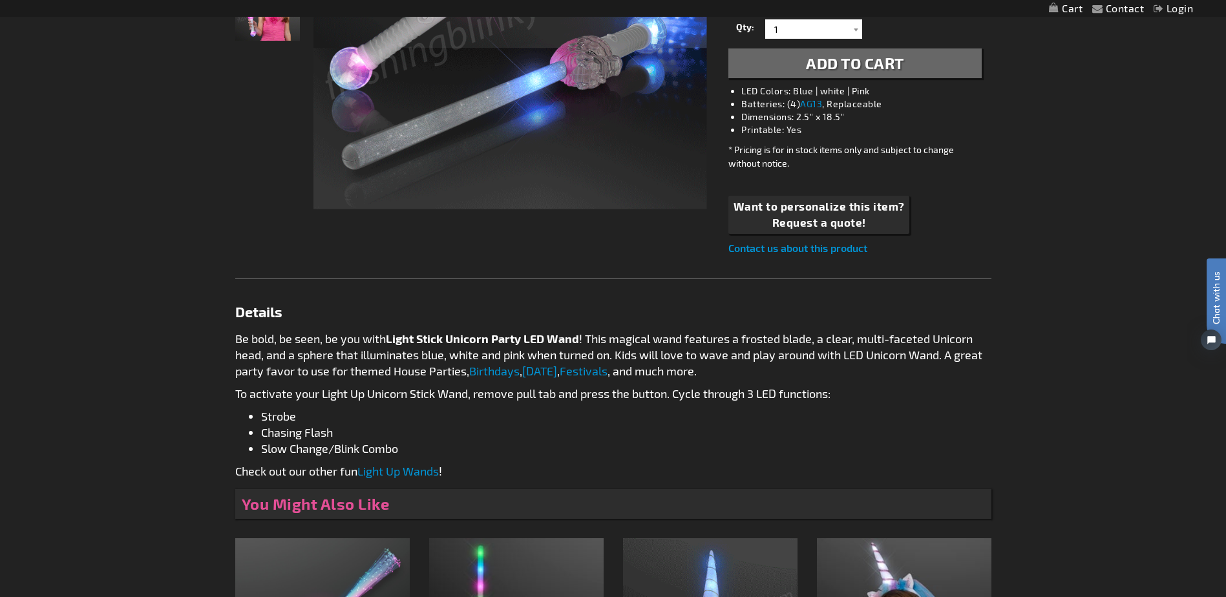
click at [383, 472] on link "Light Up Wands" at bounding box center [397, 471] width 81 height 14
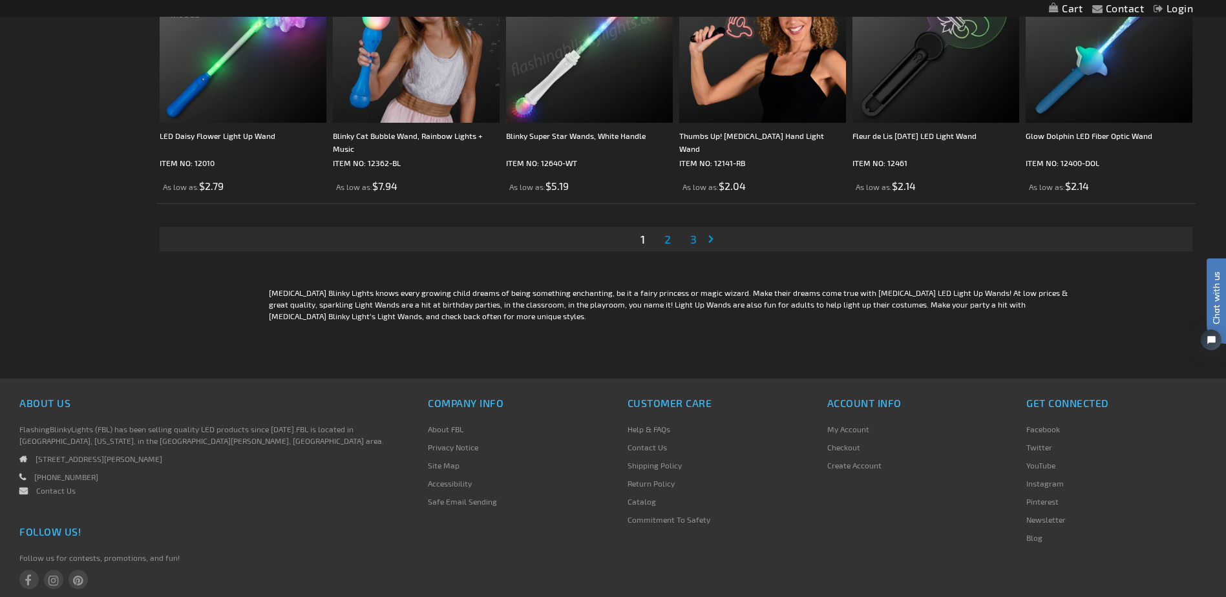
scroll to position [2587, 0]
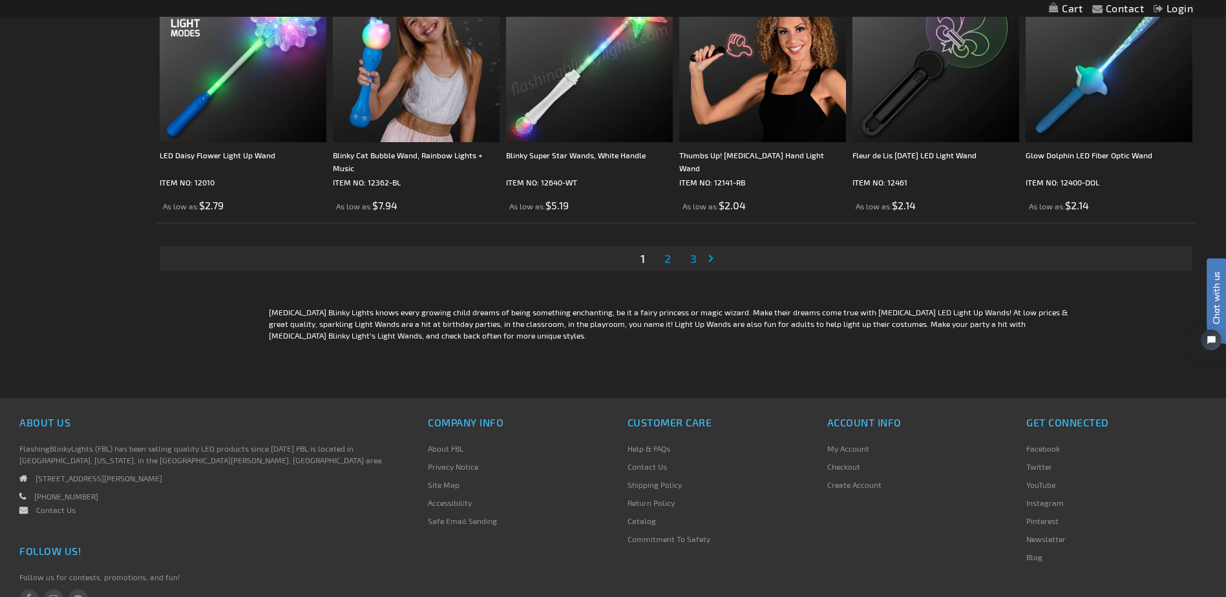
click at [687, 262] on li "Page 3" at bounding box center [693, 258] width 25 height 25
click at [689, 261] on link "Page 3" at bounding box center [694, 258] width 12 height 19
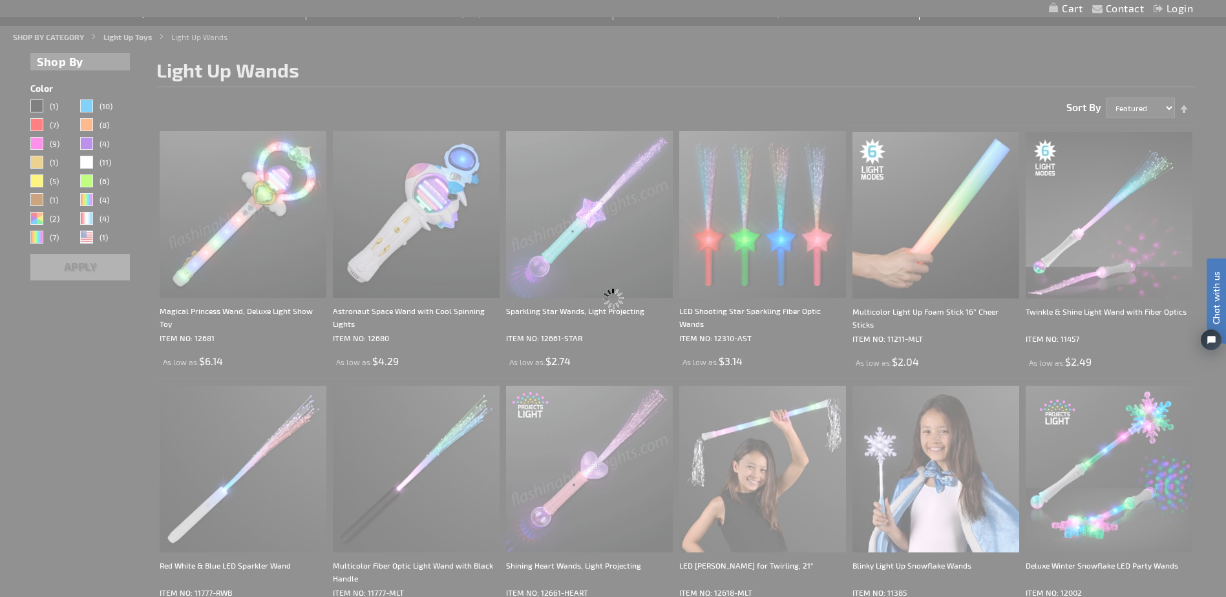
scroll to position [0, 0]
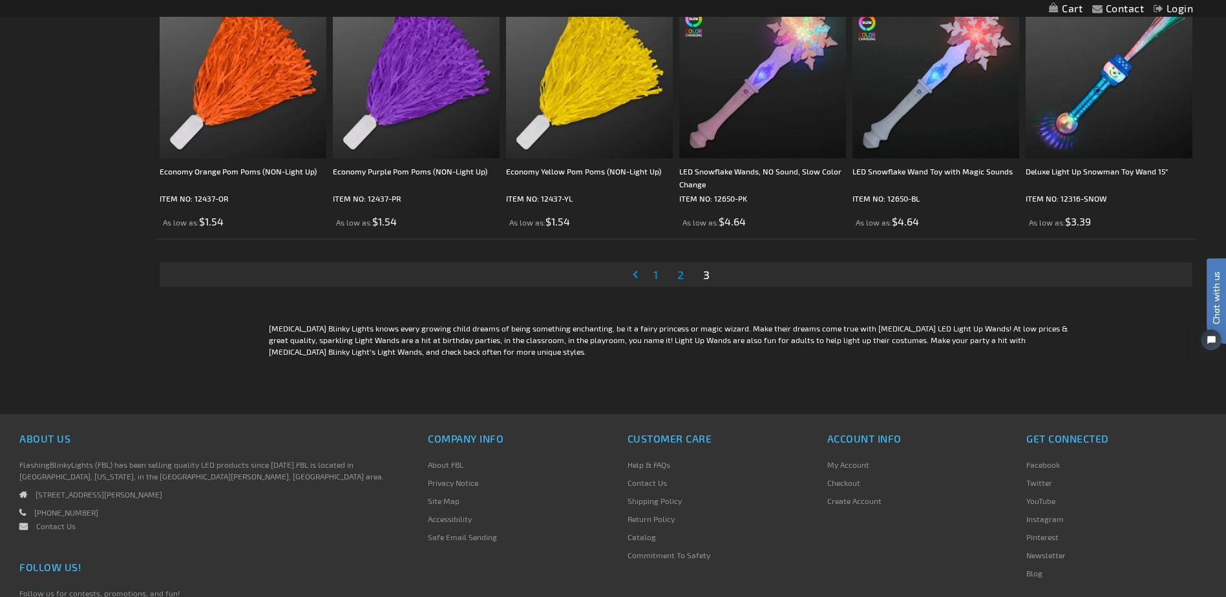
scroll to position [1810, 0]
